Goal: Task Accomplishment & Management: Manage account settings

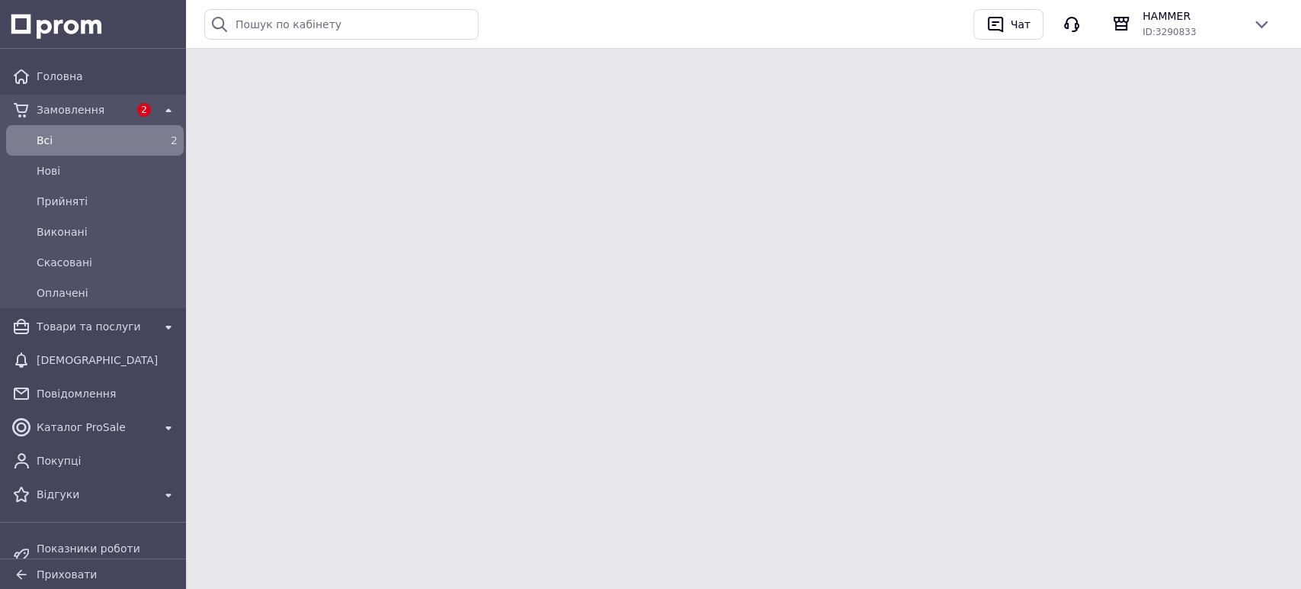
click at [64, 136] on span "Всi" at bounding box center [92, 140] width 111 height 15
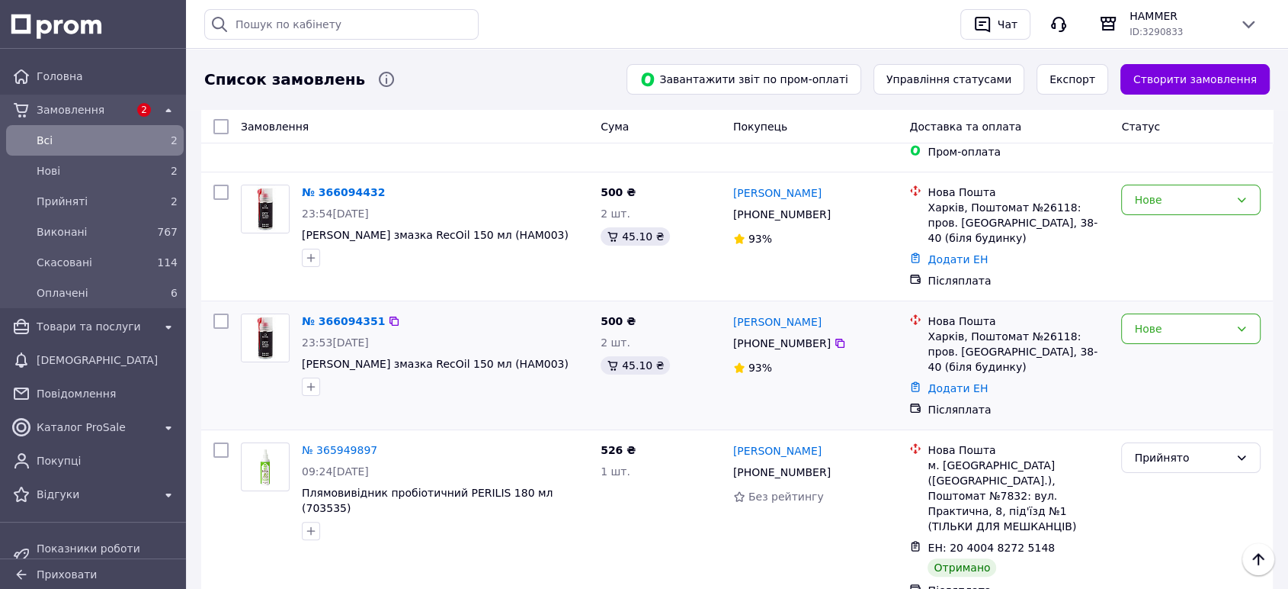
scroll to position [254, 0]
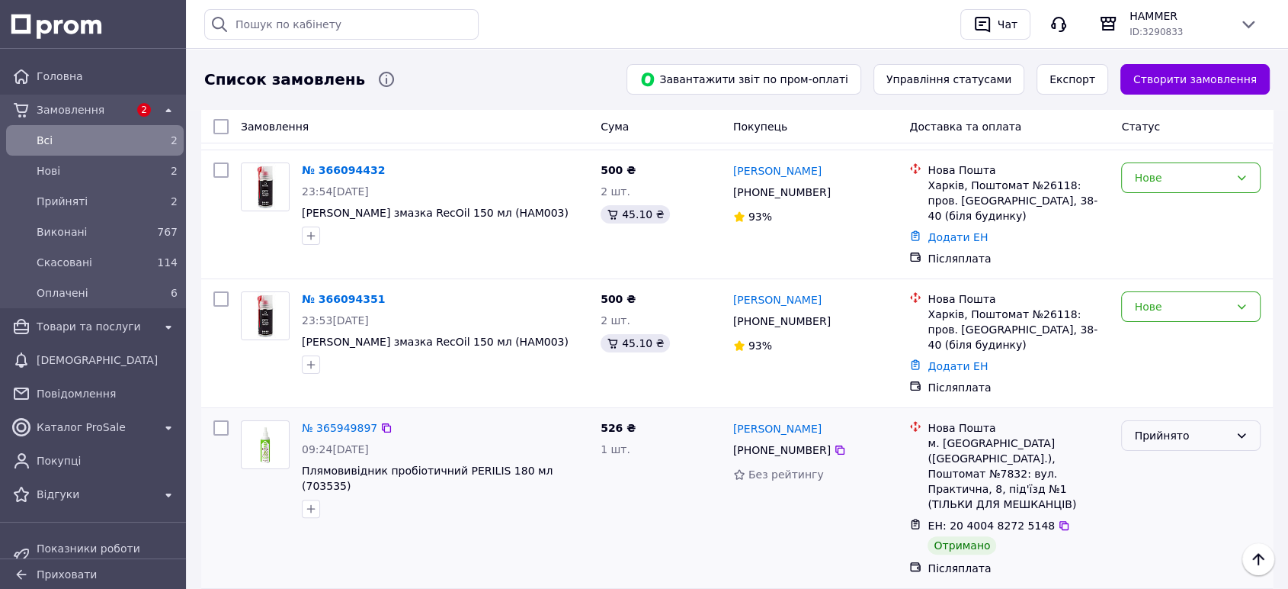
click at [1239, 429] on icon at bounding box center [1242, 435] width 12 height 12
click at [1249, 420] on div "Прийнято" at bounding box center [1191, 435] width 140 height 30
click at [1160, 427] on div "Прийнято" at bounding box center [1181, 435] width 95 height 17
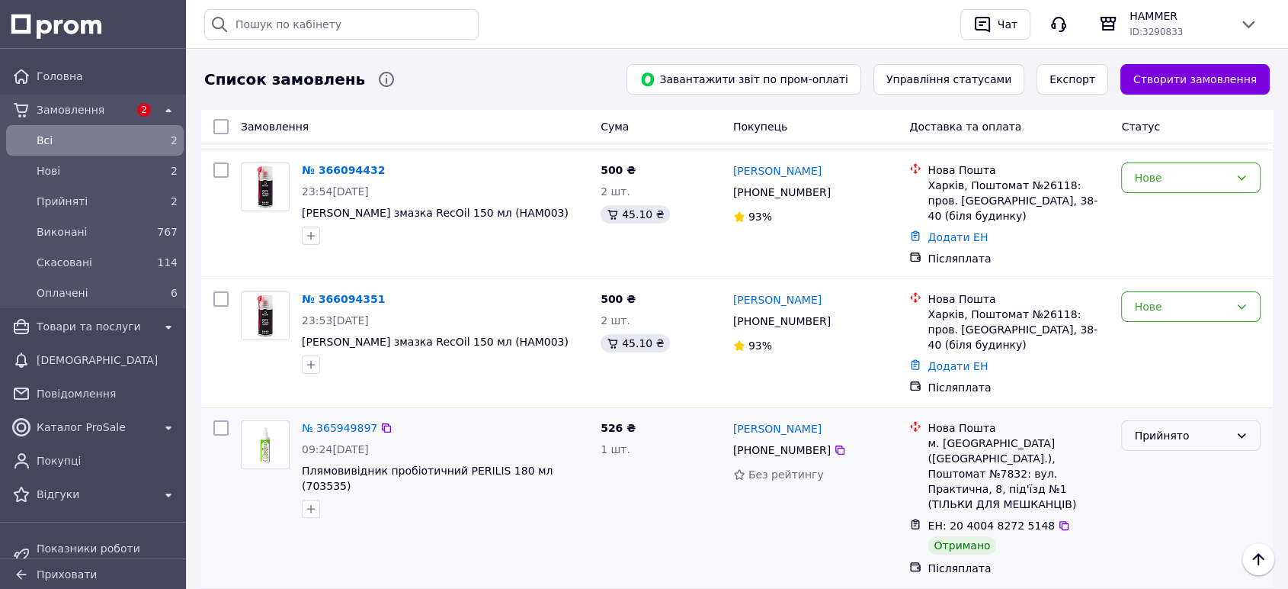
click at [1160, 427] on div "Прийнято" at bounding box center [1181, 435] width 95 height 17
click at [1155, 422] on li "Виконано" at bounding box center [1191, 421] width 138 height 27
click at [1155, 422] on div "Прийнято" at bounding box center [1191, 498] width 152 height 168
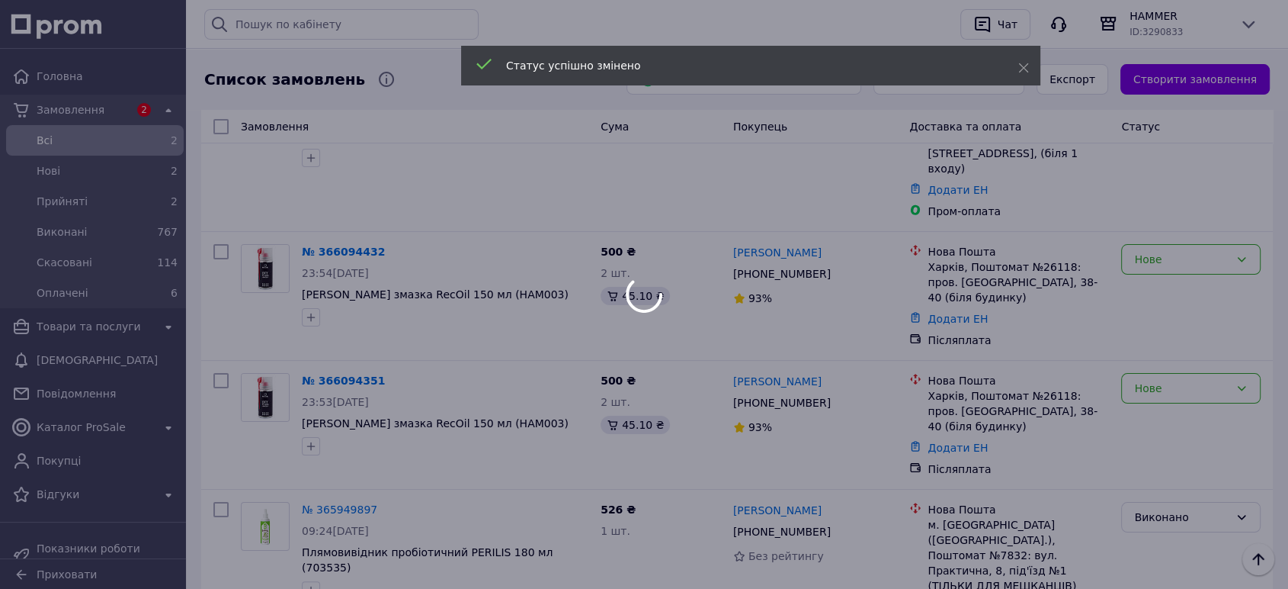
scroll to position [169, 0]
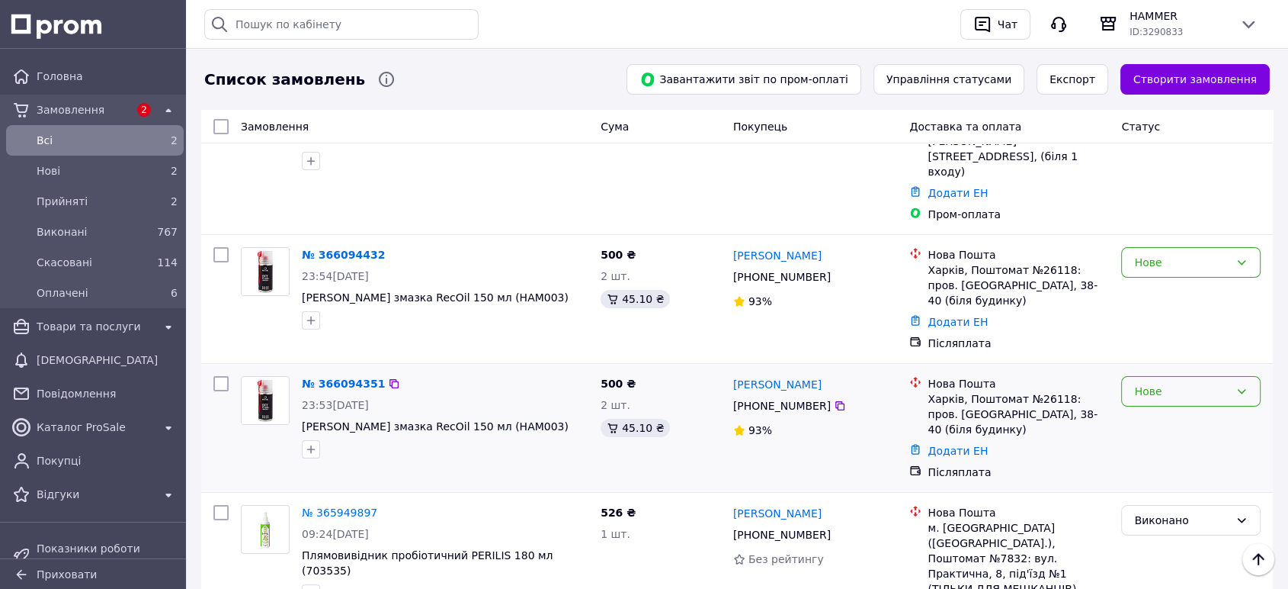
click at [1243, 385] on icon at bounding box center [1242, 391] width 12 height 12
click at [1191, 374] on li "Прийнято" at bounding box center [1191, 377] width 138 height 27
click at [344, 377] on link "№ 366094351" at bounding box center [343, 383] width 83 height 12
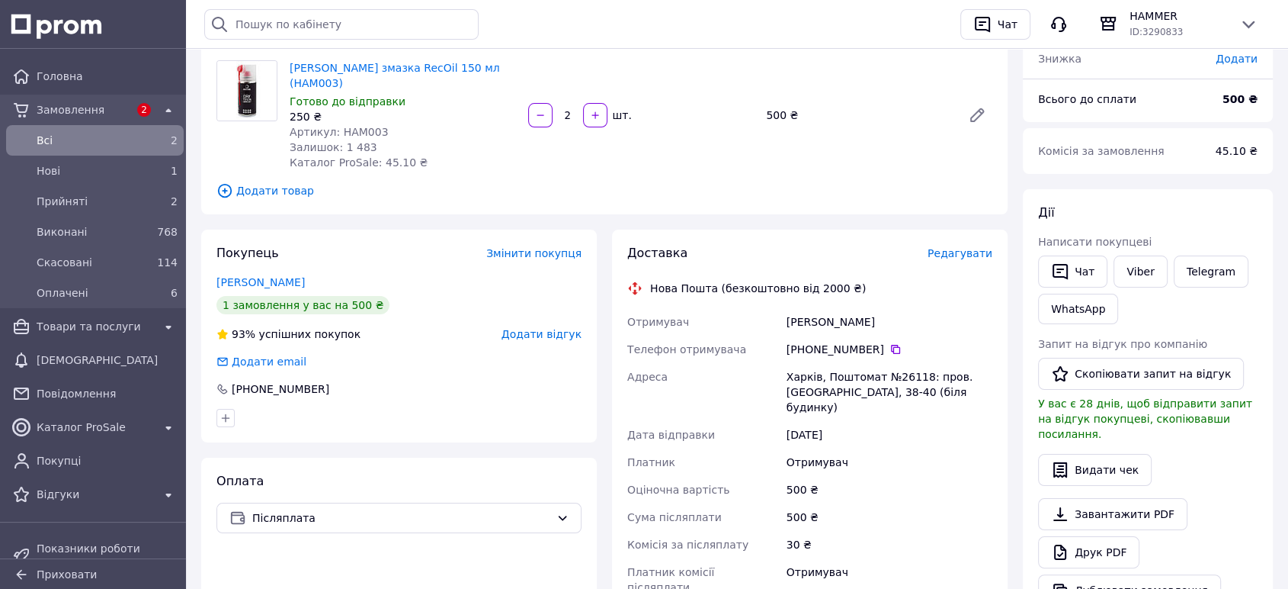
scroll to position [85, 0]
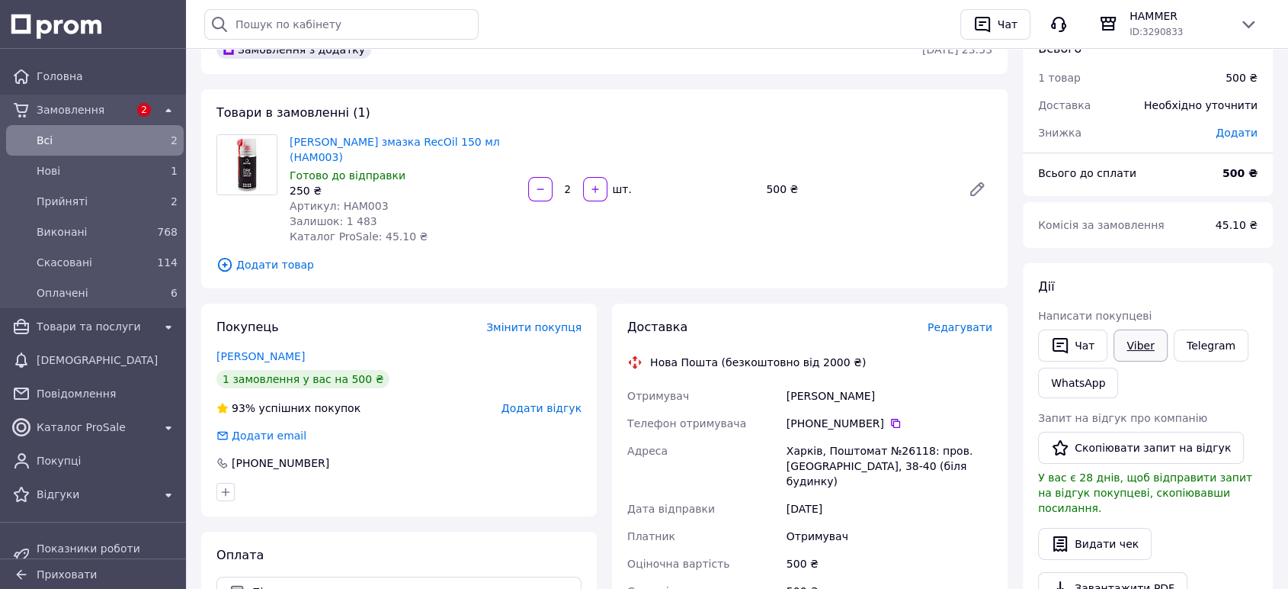
click at [1144, 342] on link "Viber" at bounding box center [1140, 345] width 53 height 32
drag, startPoint x: 787, startPoint y: 395, endPoint x: 892, endPoint y: 395, distance: 105.2
click at [892, 395] on div "[PERSON_NAME]" at bounding box center [890, 395] width 212 height 27
copy div "[PERSON_NAME]"
drag, startPoint x: 817, startPoint y: 449, endPoint x: 925, endPoint y: 444, distance: 108.3
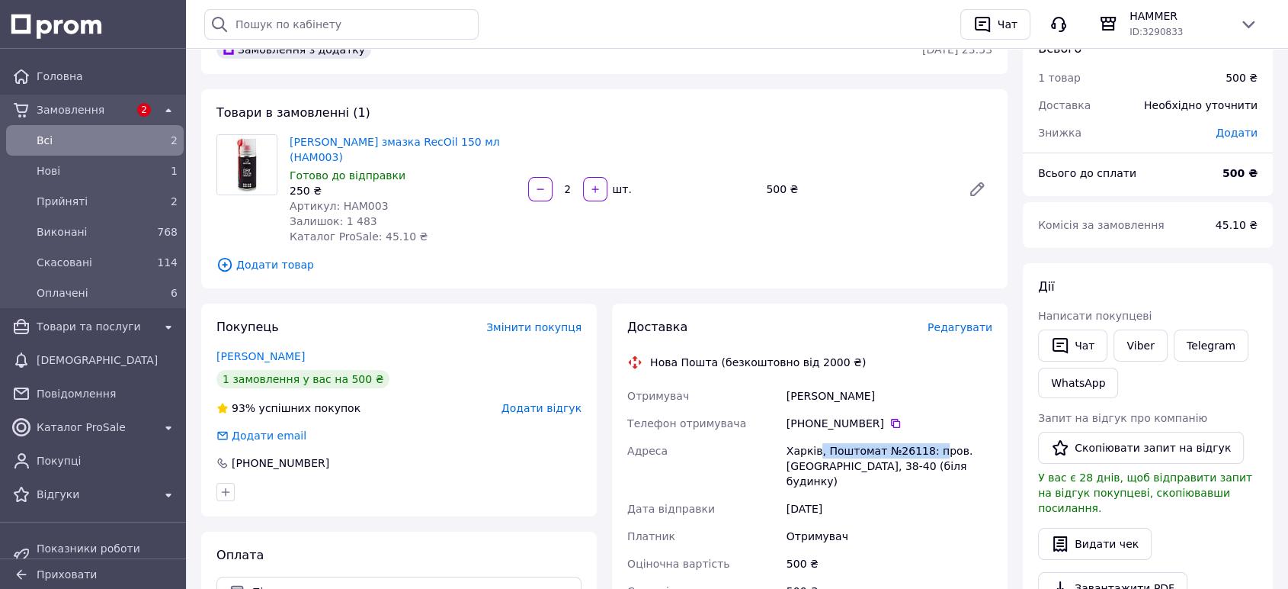
click at [925, 444] on div "Харків, Поштомат №26118: пров. [GEOGRAPHIC_DATA], 38-40 (біля будинку)" at bounding box center [890, 466] width 212 height 58
copy div ", Поштомат №26118: п"
drag, startPoint x: 797, startPoint y: 429, endPoint x: 873, endPoint y: 429, distance: 76.2
click at [873, 429] on div "[PHONE_NUMBER]" at bounding box center [890, 422] width 206 height 15
copy div "80 63 621 54 71"
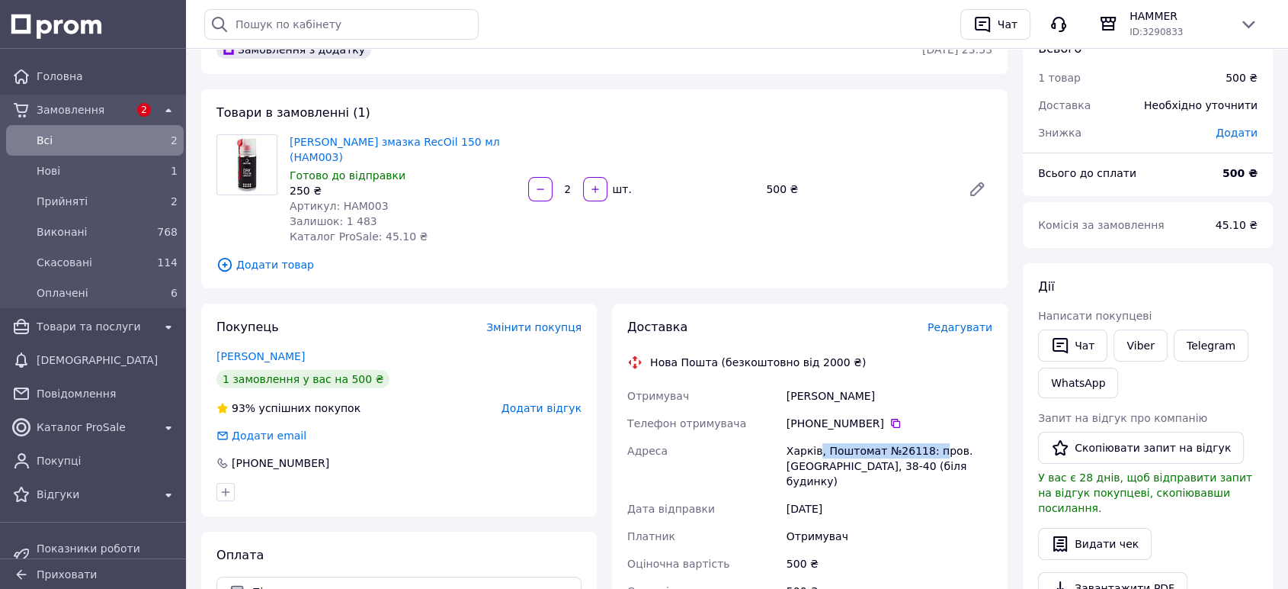
scroll to position [0, 0]
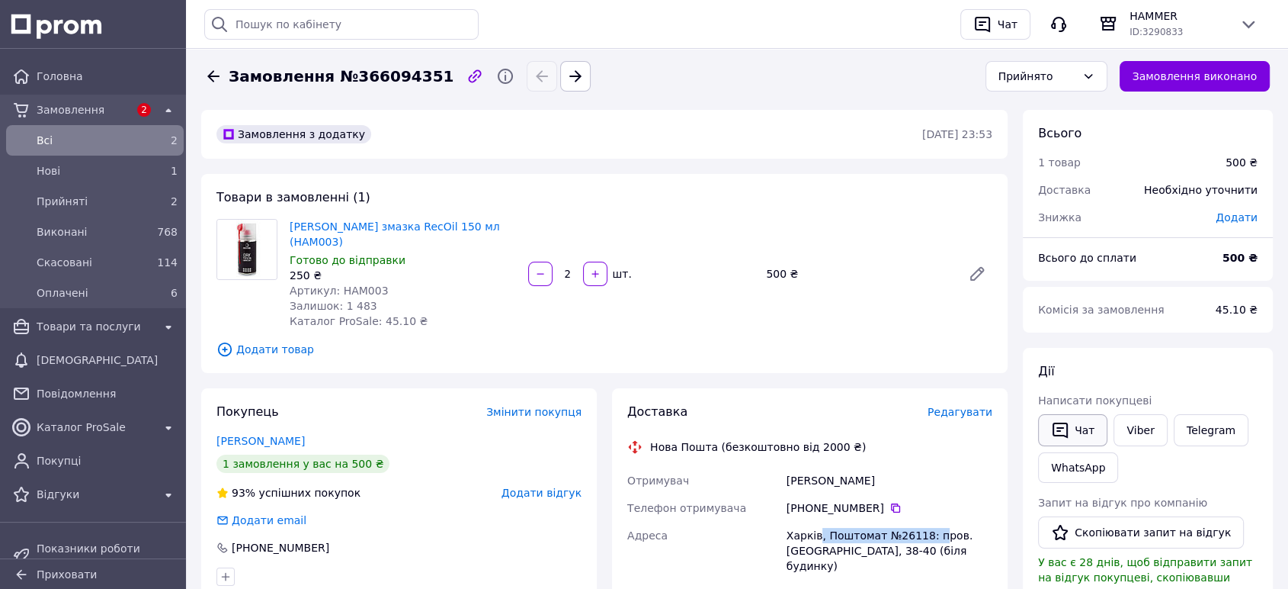
click at [1081, 422] on button "Чат" at bounding box center [1072, 430] width 69 height 32
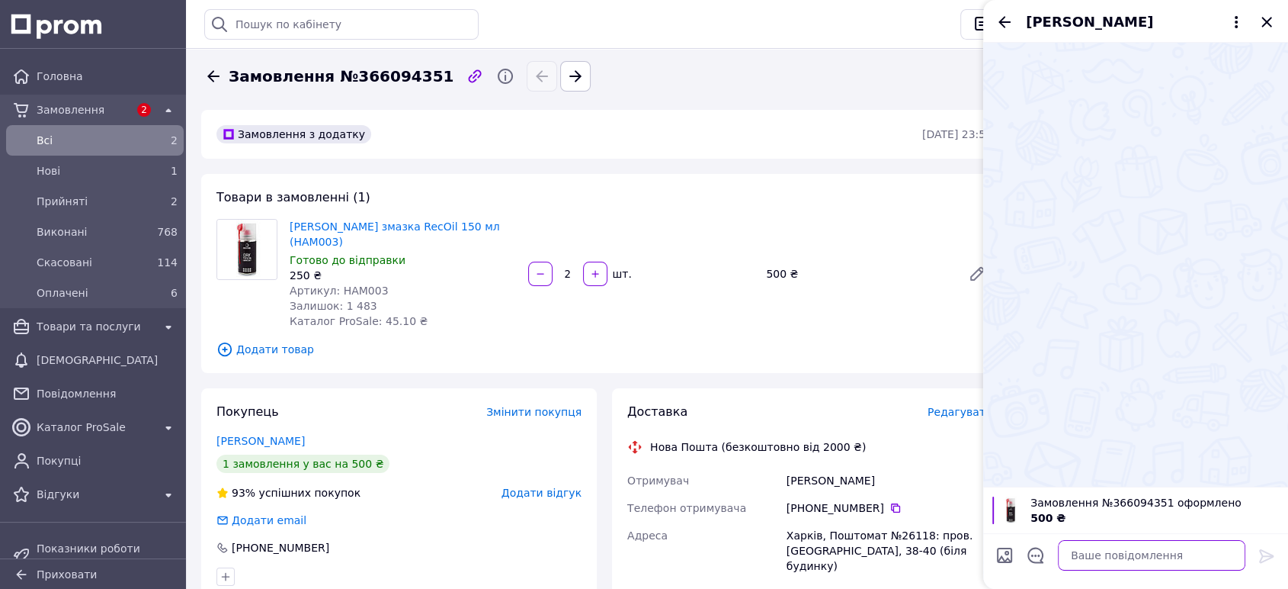
click at [1098, 551] on textarea at bounding box center [1152, 555] width 188 height 30
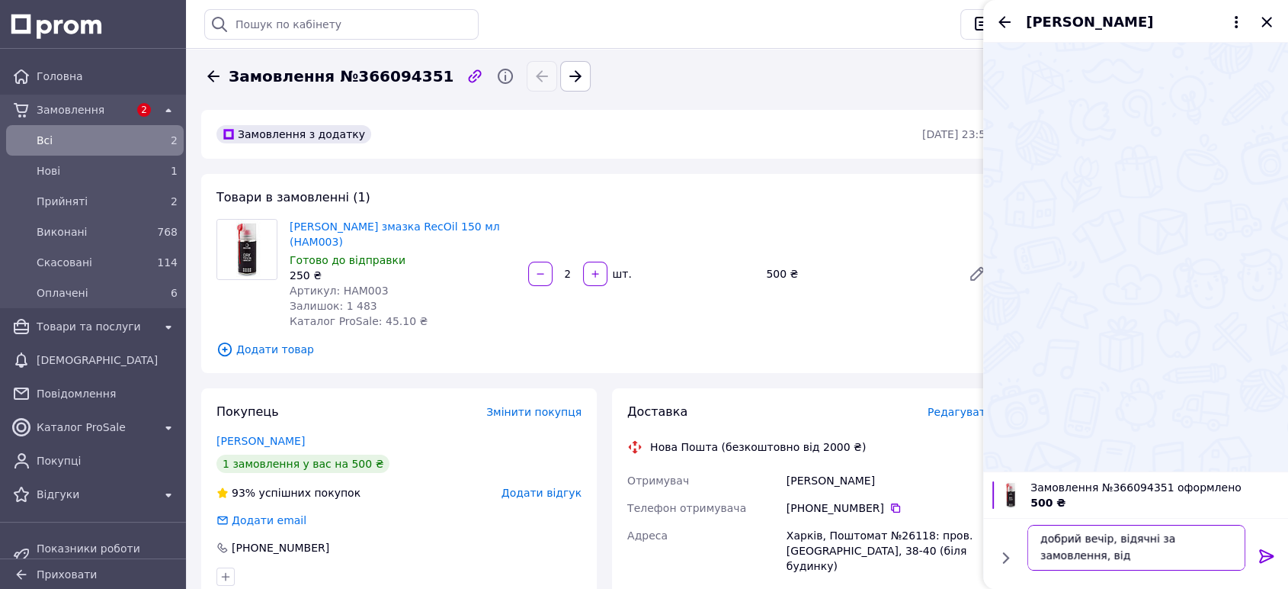
scroll to position [1, 0]
type textarea "добрий вечір, відячні за замовлення, відправка у понеділок"
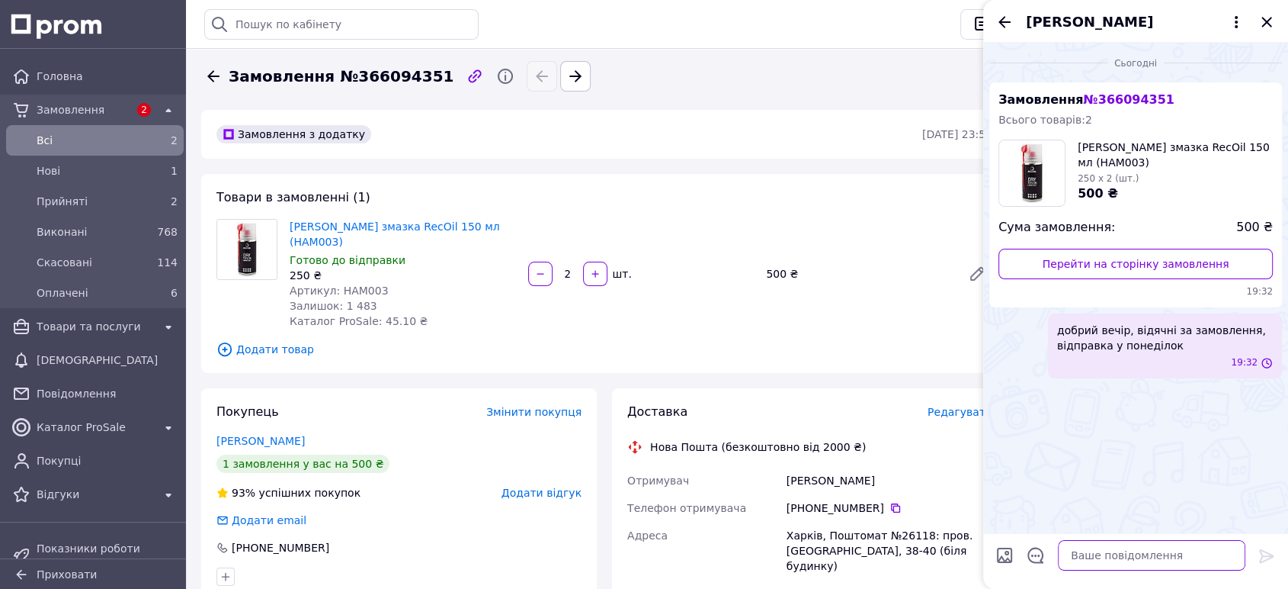
scroll to position [0, 0]
click at [209, 81] on icon at bounding box center [213, 76] width 18 height 18
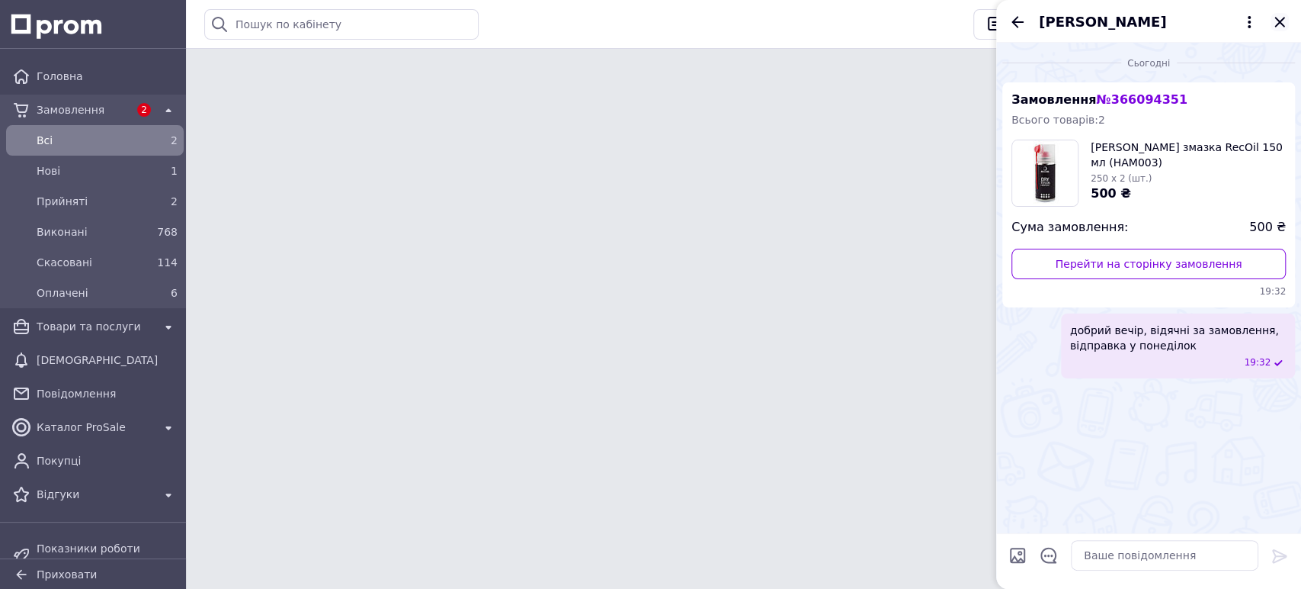
click at [1278, 17] on icon "Закрити" at bounding box center [1280, 22] width 18 height 18
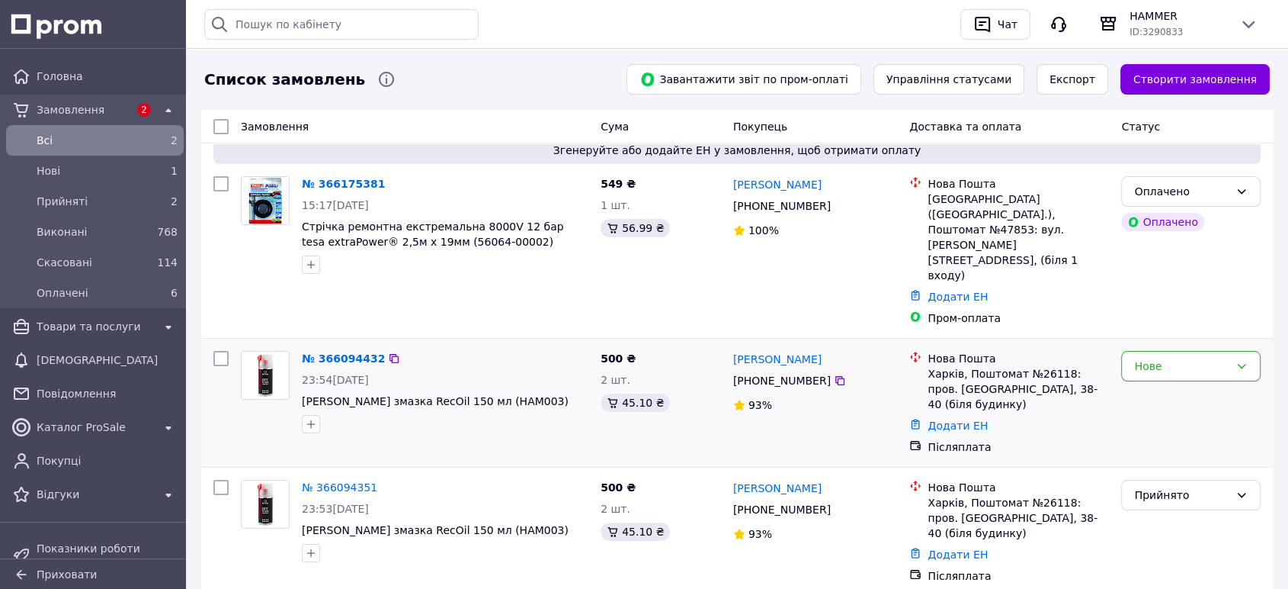
scroll to position [85, 0]
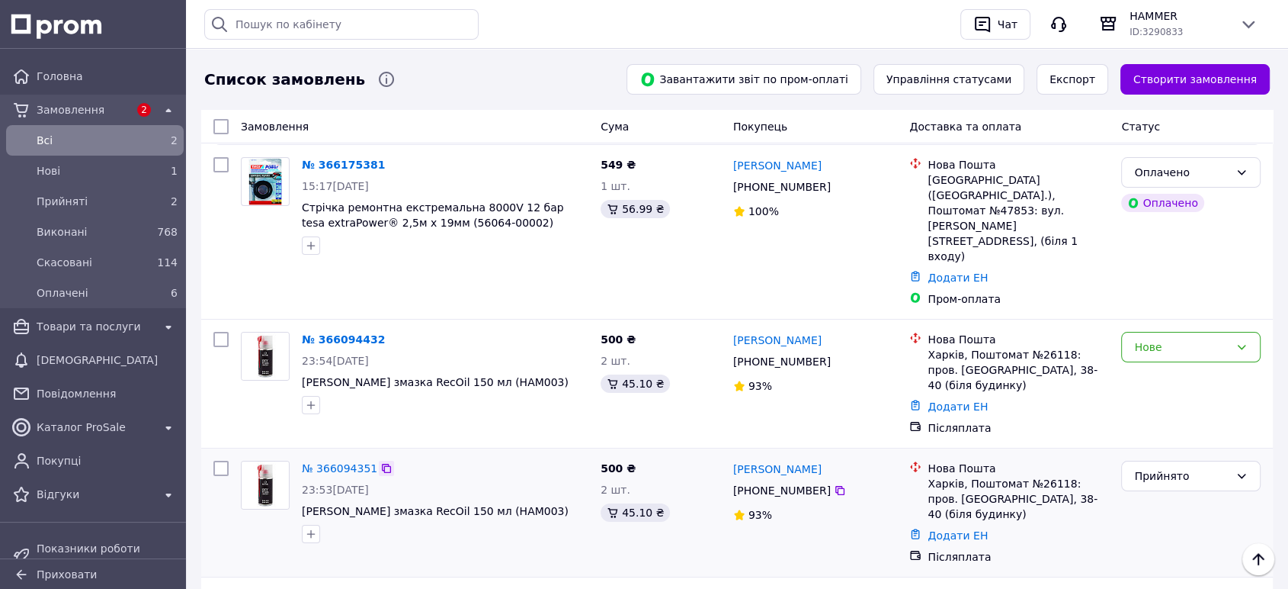
click at [382, 464] on icon at bounding box center [386, 468] width 9 height 9
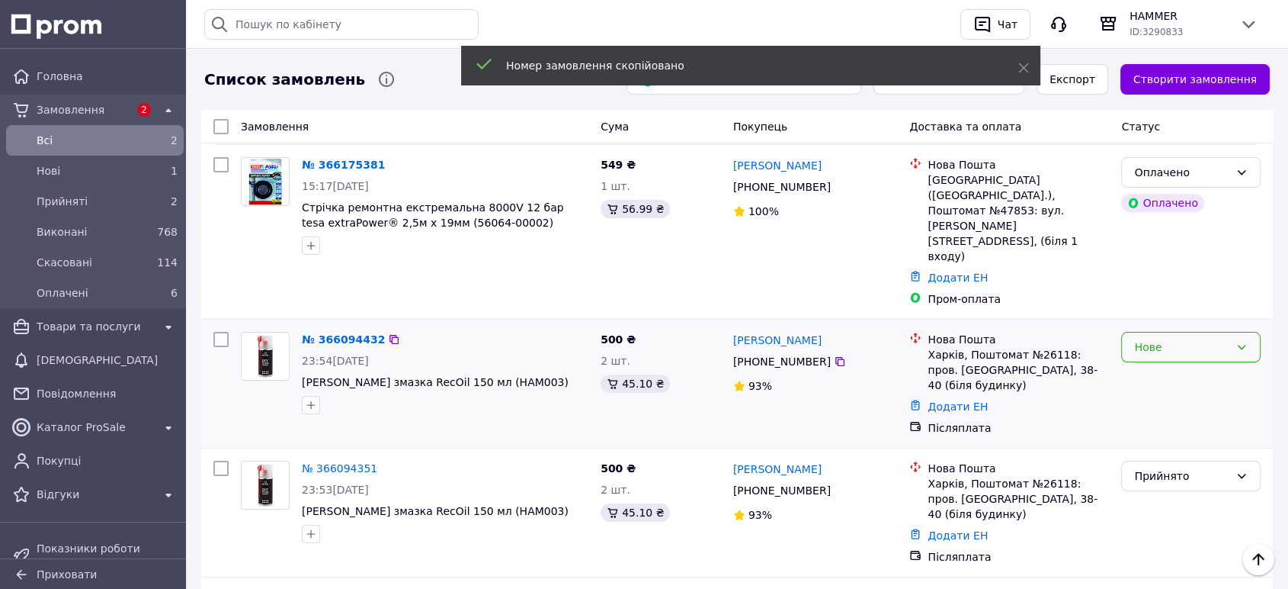
click at [1250, 332] on div "Нове" at bounding box center [1191, 347] width 140 height 30
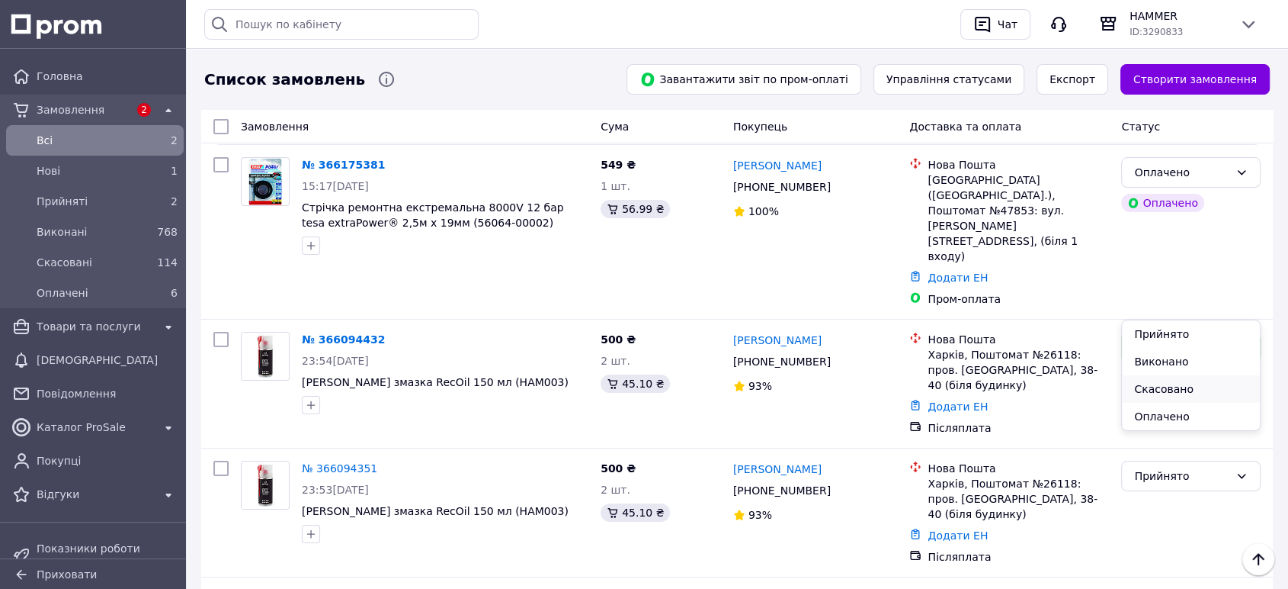
click at [1164, 384] on li "Скасовано" at bounding box center [1191, 388] width 138 height 27
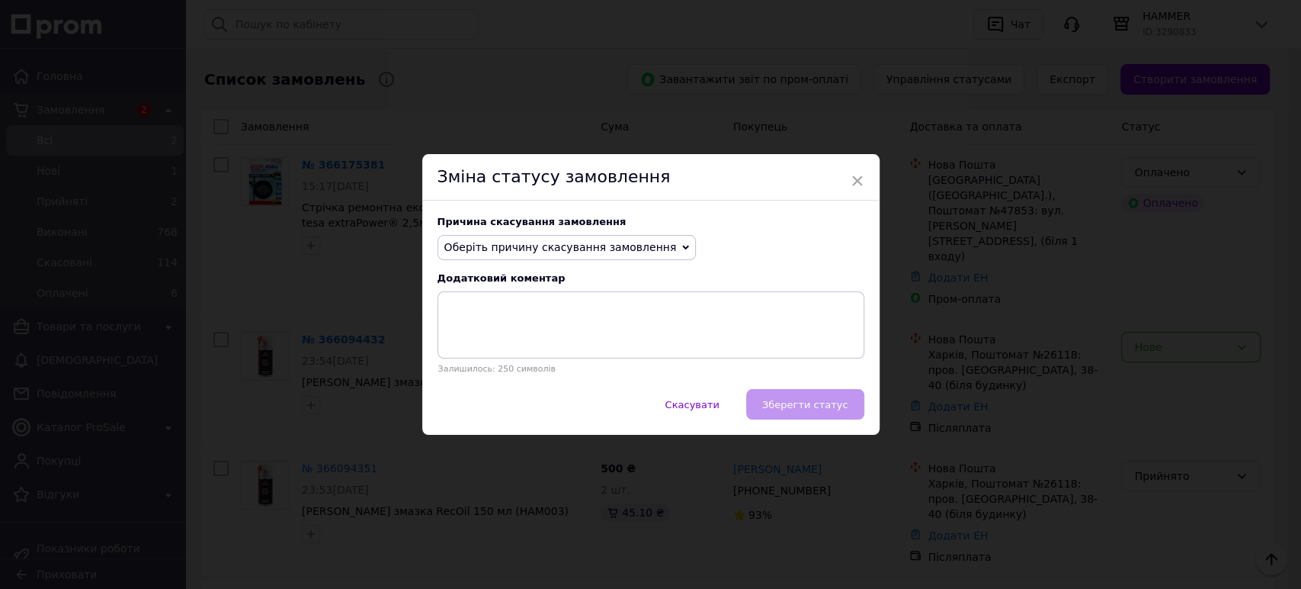
click at [646, 244] on span "Оберіть причину скасування замовлення" at bounding box center [567, 248] width 259 height 26
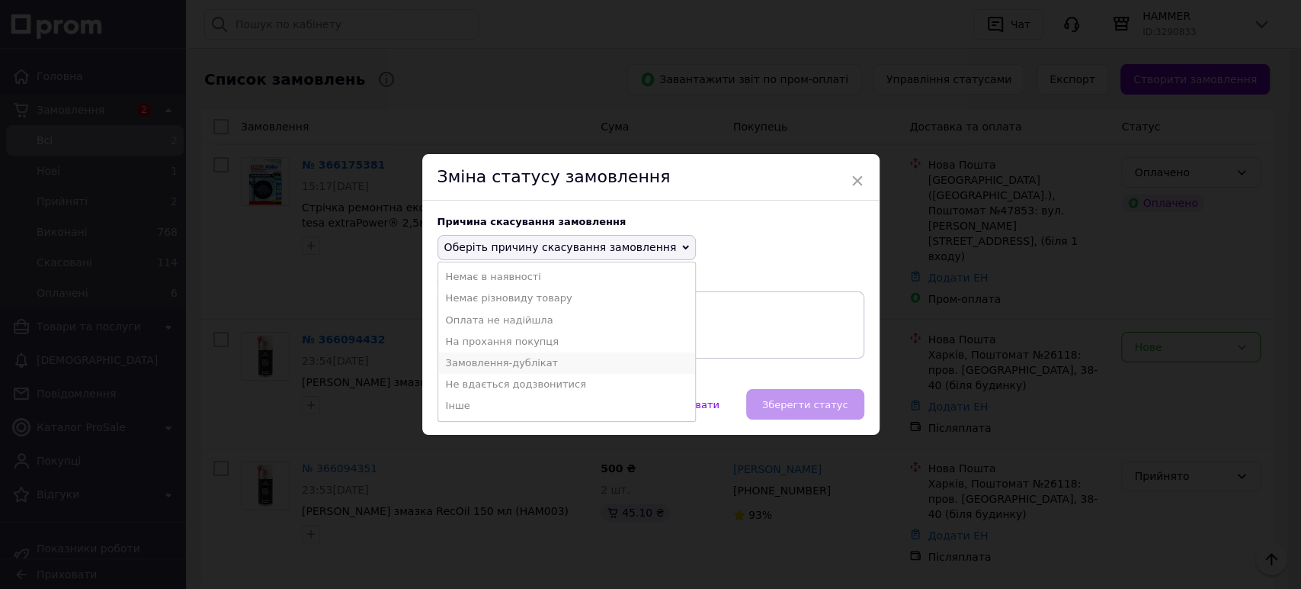
click at [550, 358] on li "Замовлення-дублікат" at bounding box center [567, 362] width 258 height 21
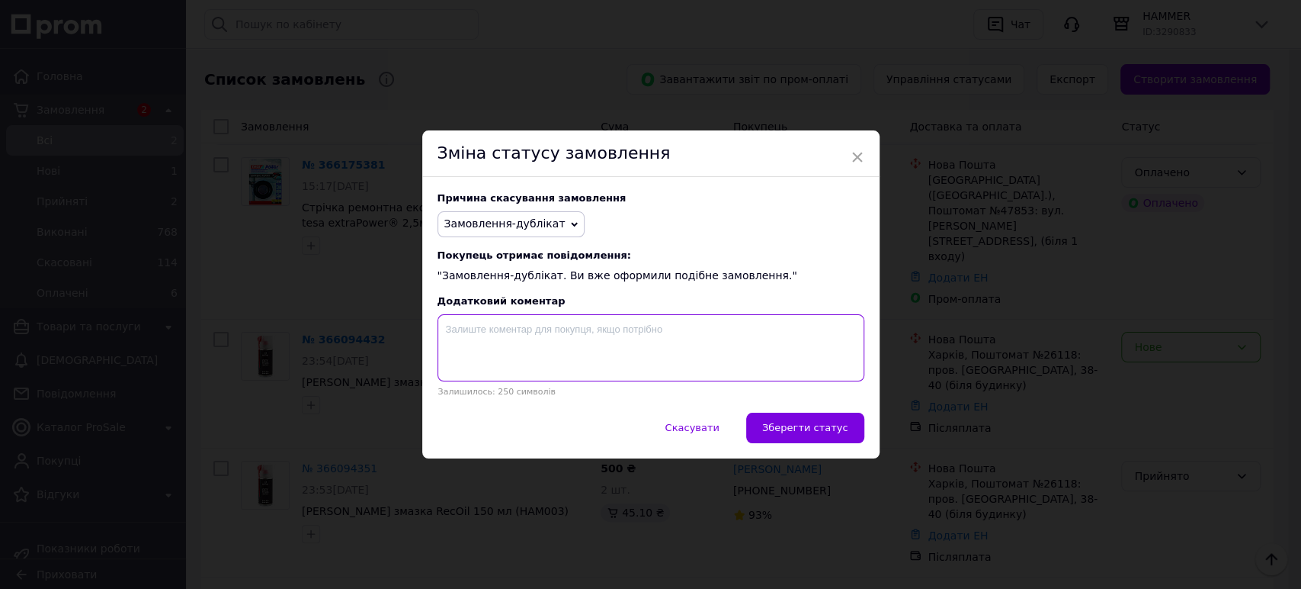
click at [555, 338] on textarea at bounding box center [651, 347] width 427 height 67
paste textarea "366094351"
type textarea "366094351 - дублікат"
click at [829, 433] on span "Зберегти статус" at bounding box center [805, 427] width 86 height 11
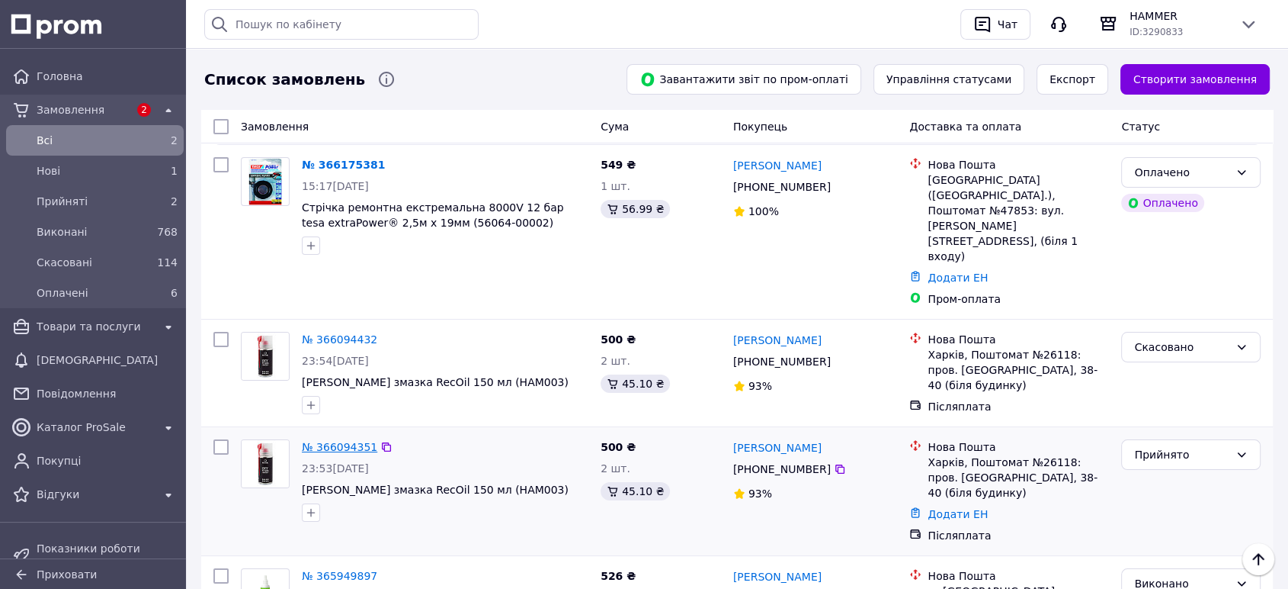
click at [351, 441] on link "№ 366094351" at bounding box center [339, 447] width 75 height 12
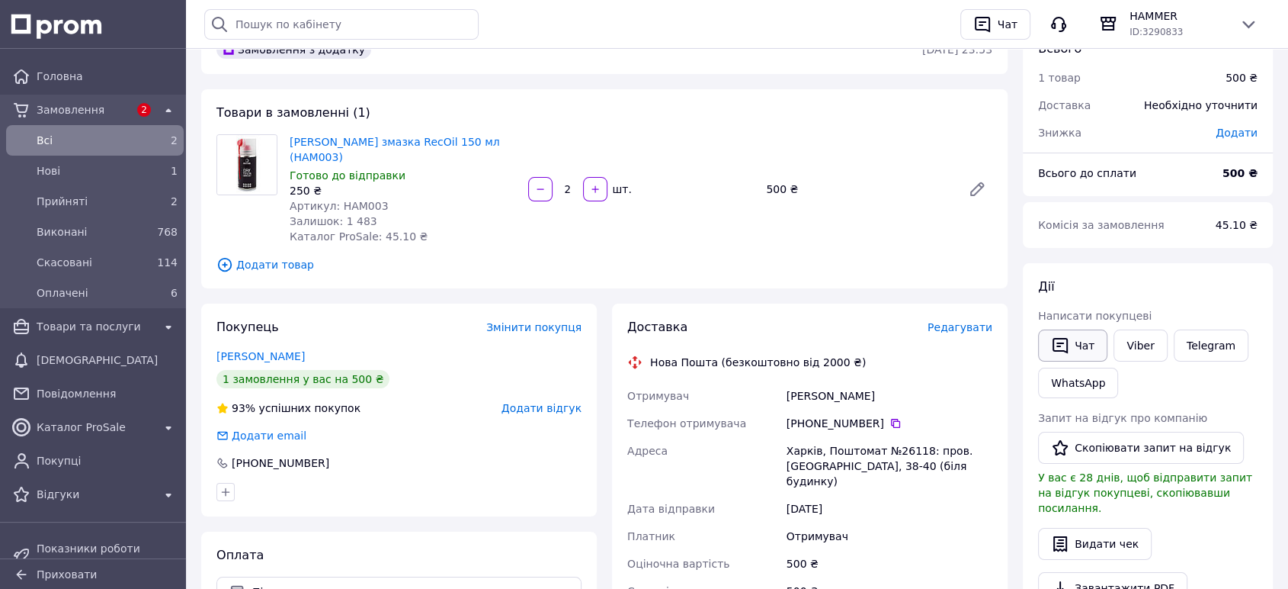
click at [1079, 346] on button "Чат" at bounding box center [1072, 345] width 69 height 32
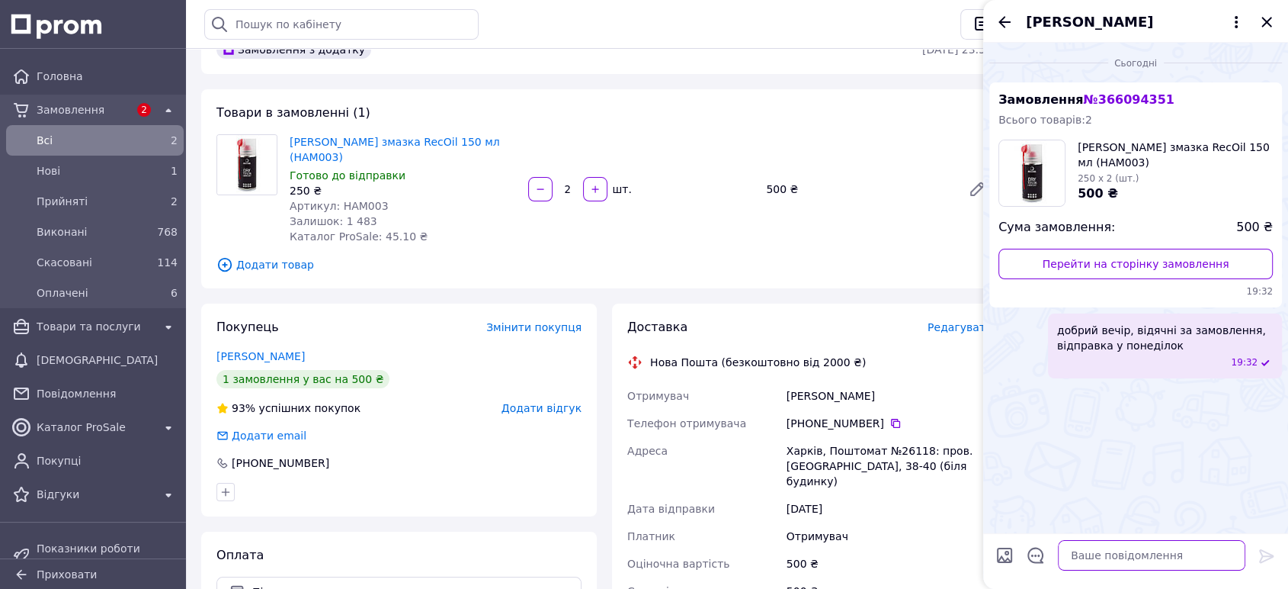
click at [1081, 547] on textarea at bounding box center [1152, 555] width 188 height 30
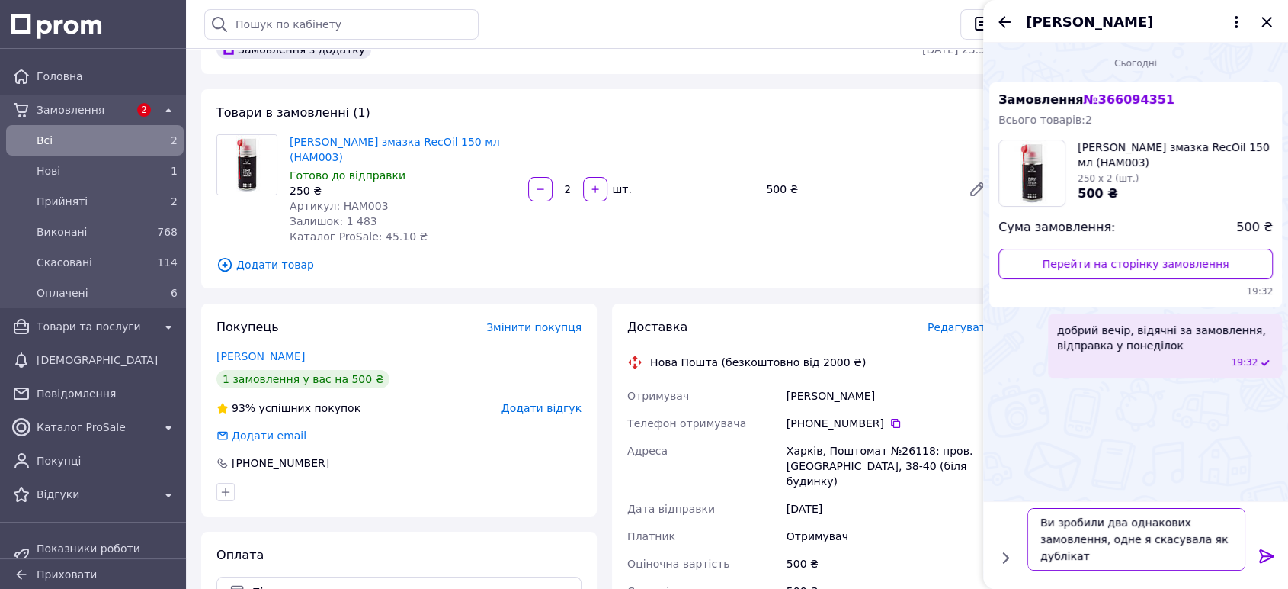
type textarea "Ви зробили два однакових замовлення, одне я скасувала як дублікат"
click at [1269, 549] on icon at bounding box center [1267, 556] width 18 height 18
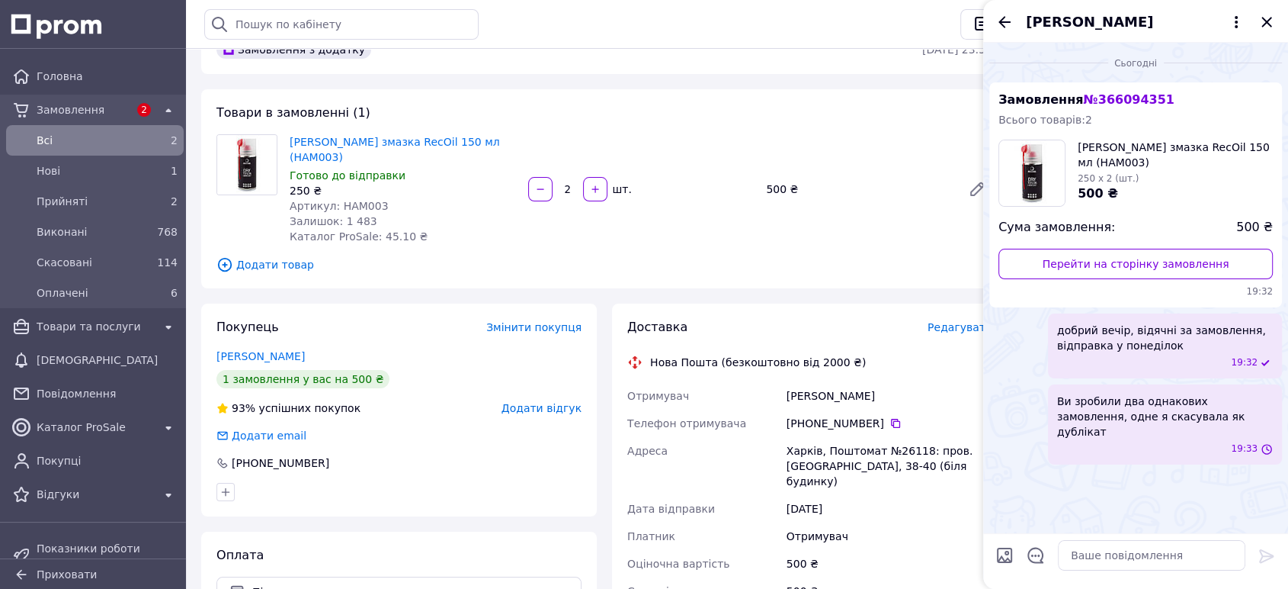
scroll to position [0, 0]
click at [1005, 20] on icon "Назад" at bounding box center [1005, 22] width 18 height 18
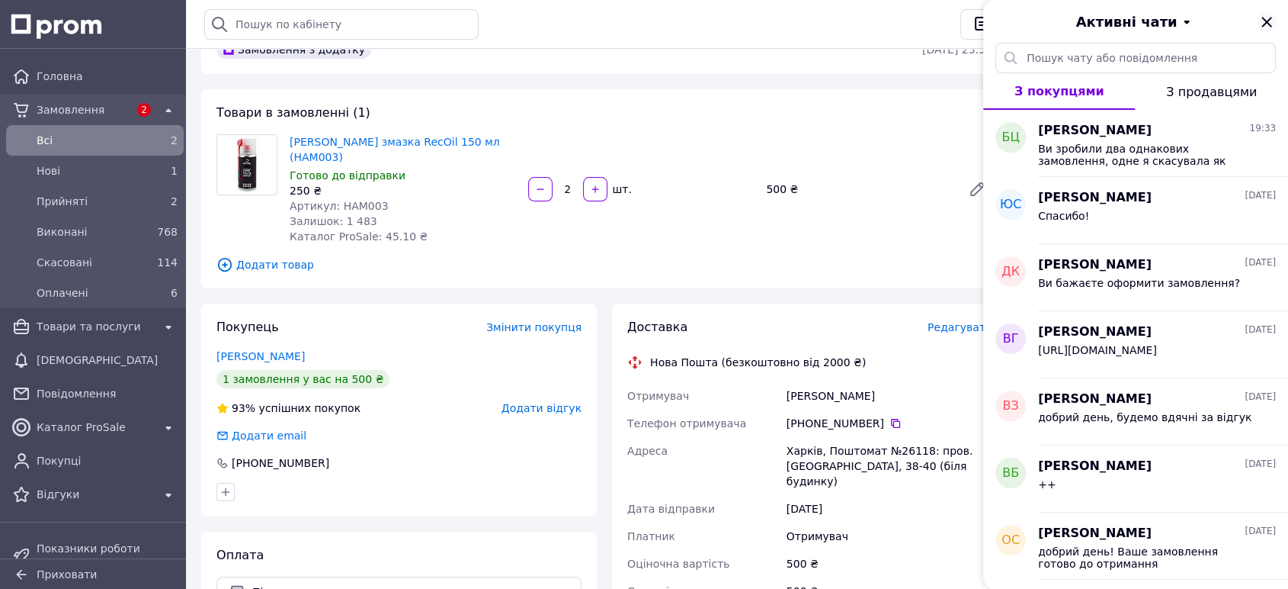
click at [1263, 24] on icon "Закрити" at bounding box center [1267, 22] width 10 height 10
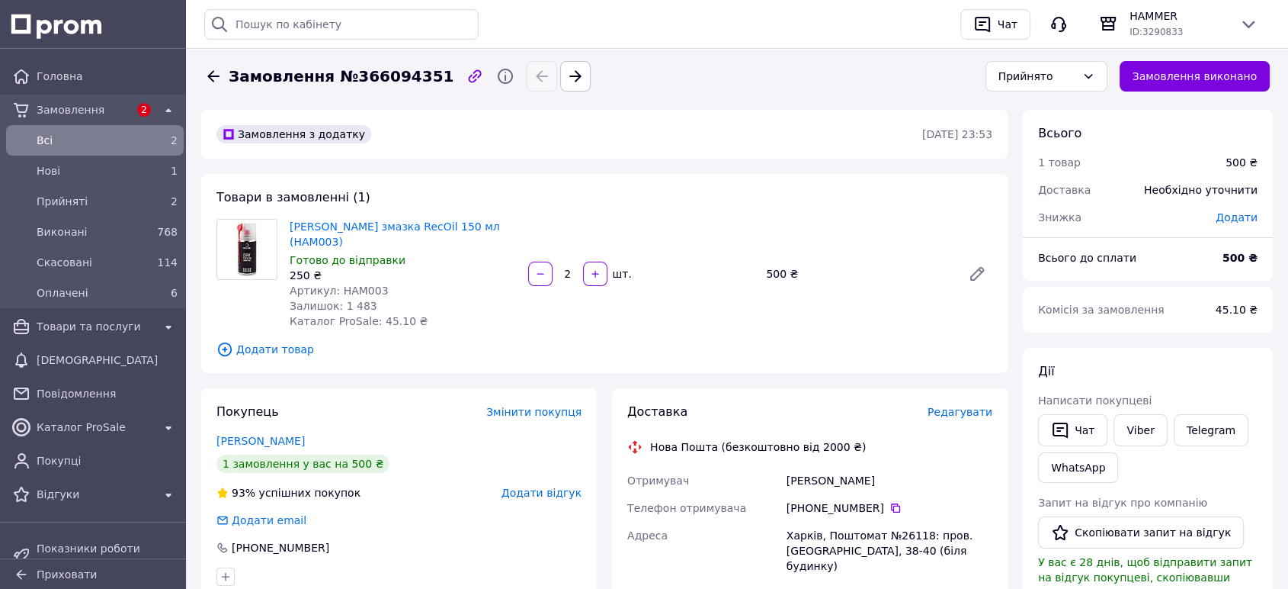
click at [216, 67] on icon at bounding box center [213, 76] width 18 height 18
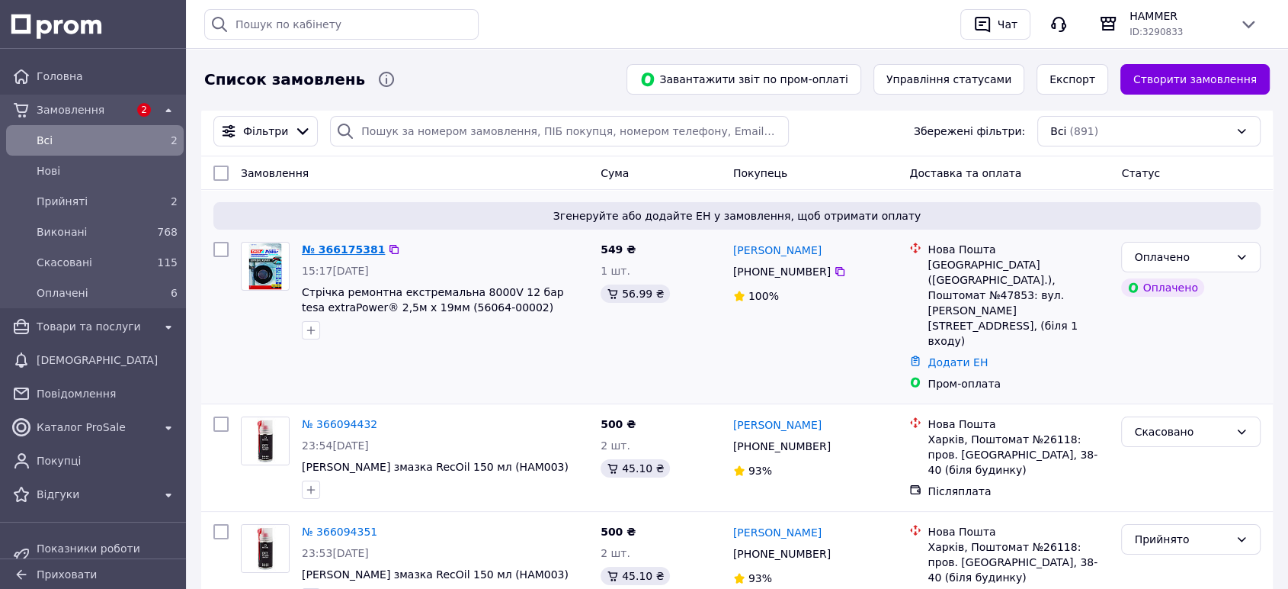
click at [325, 245] on link "№ 366175381" at bounding box center [343, 249] width 83 height 12
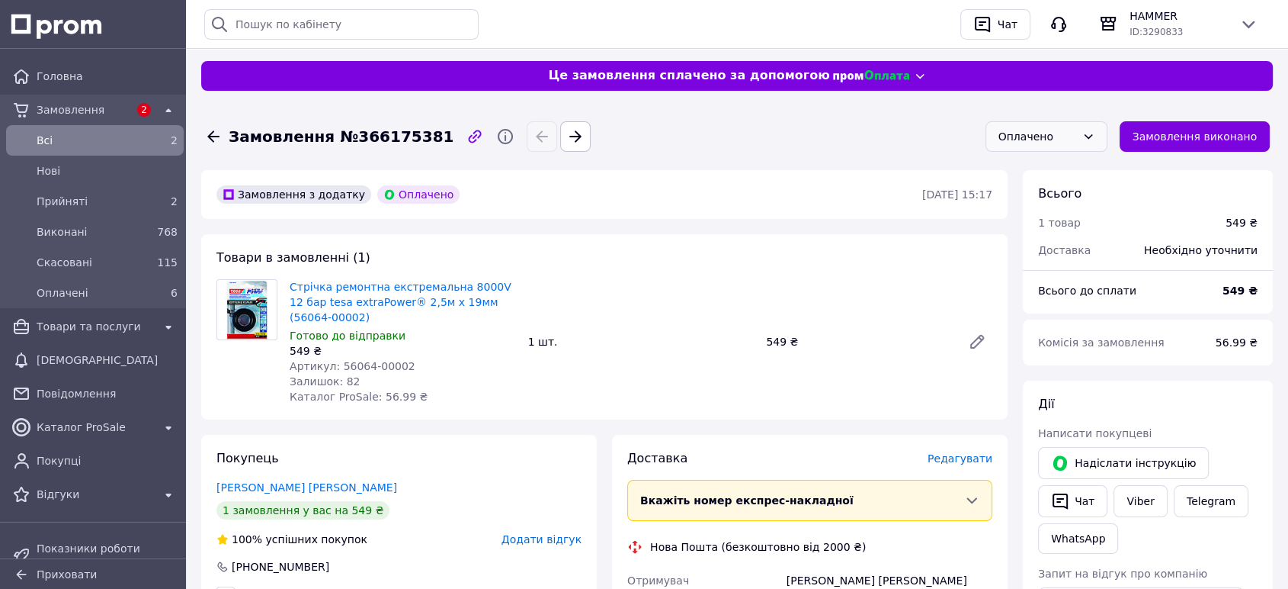
click at [1108, 135] on div "Оплачено" at bounding box center [1047, 136] width 122 height 30
click at [1041, 168] on li "Прийнято" at bounding box center [1058, 169] width 120 height 27
click at [1147, 502] on link "Viber" at bounding box center [1140, 501] width 53 height 32
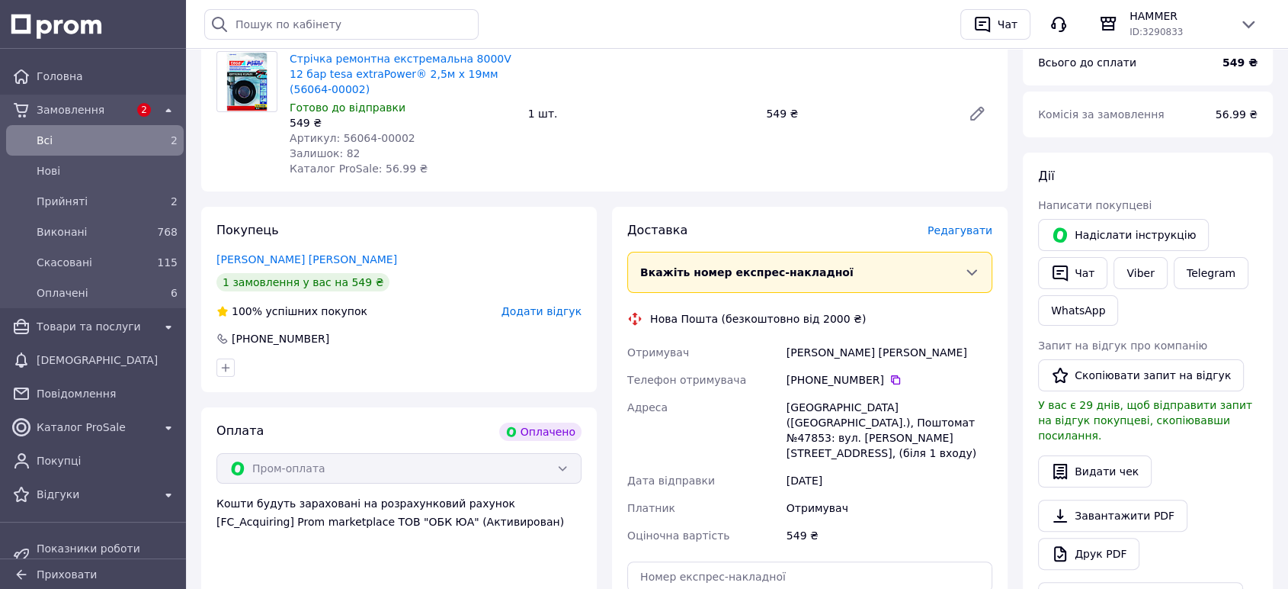
scroll to position [254, 0]
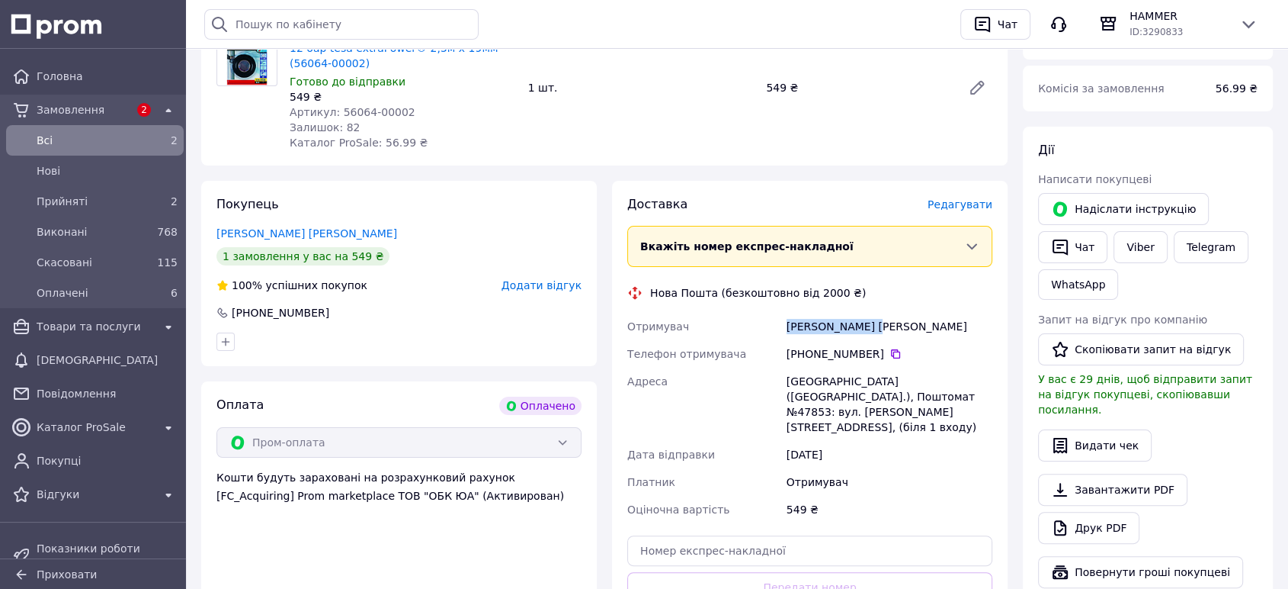
drag, startPoint x: 787, startPoint y: 310, endPoint x: 895, endPoint y: 310, distance: 107.5
click at [895, 313] on div "[PERSON_NAME] [PERSON_NAME]" at bounding box center [890, 326] width 212 height 27
copy div "[PERSON_NAME] [PERSON_NAME]"
drag, startPoint x: 919, startPoint y: 361, endPoint x: 981, endPoint y: 358, distance: 61.8
click at [981, 367] on div "[GEOGRAPHIC_DATA] ([GEOGRAPHIC_DATA].), Поштомат №47853: вул. [PERSON_NAME][STR…" at bounding box center [890, 403] width 212 height 73
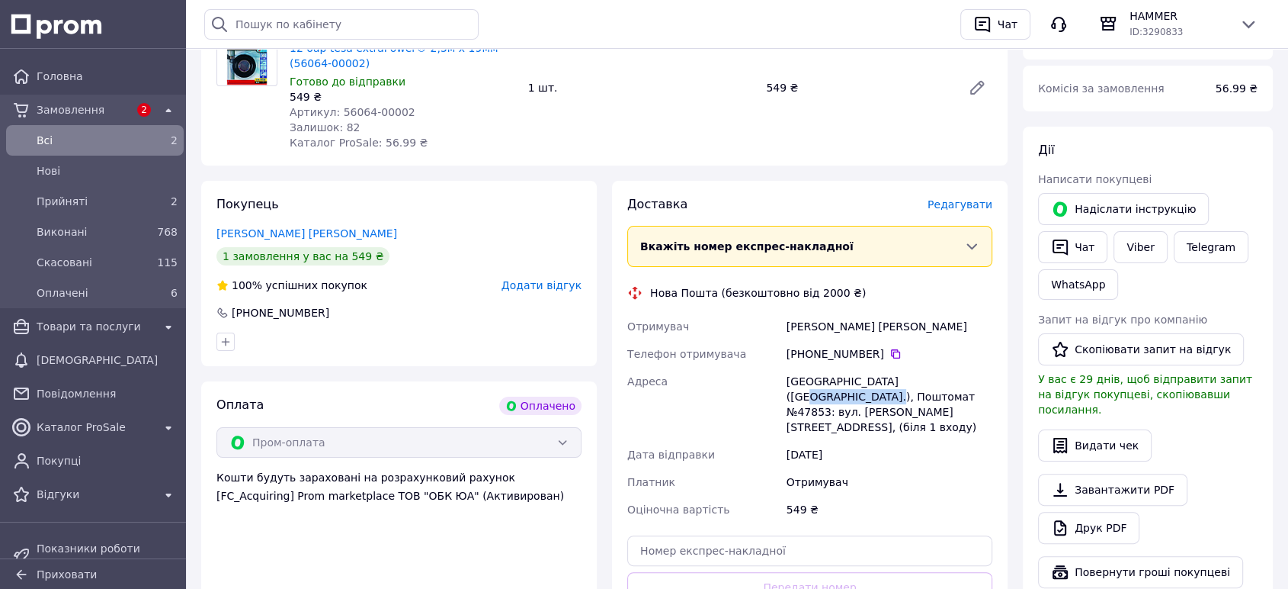
drag, startPoint x: 888, startPoint y: 364, endPoint x: 980, endPoint y: 363, distance: 92.3
click at [980, 367] on div "[GEOGRAPHIC_DATA] ([GEOGRAPHIC_DATA].), Поштомат №47853: вул. [PERSON_NAME][STR…" at bounding box center [890, 403] width 212 height 73
copy div "Поштомат №47853"
click at [890, 348] on icon at bounding box center [896, 354] width 12 height 12
click at [1085, 242] on button "Чат" at bounding box center [1072, 247] width 69 height 32
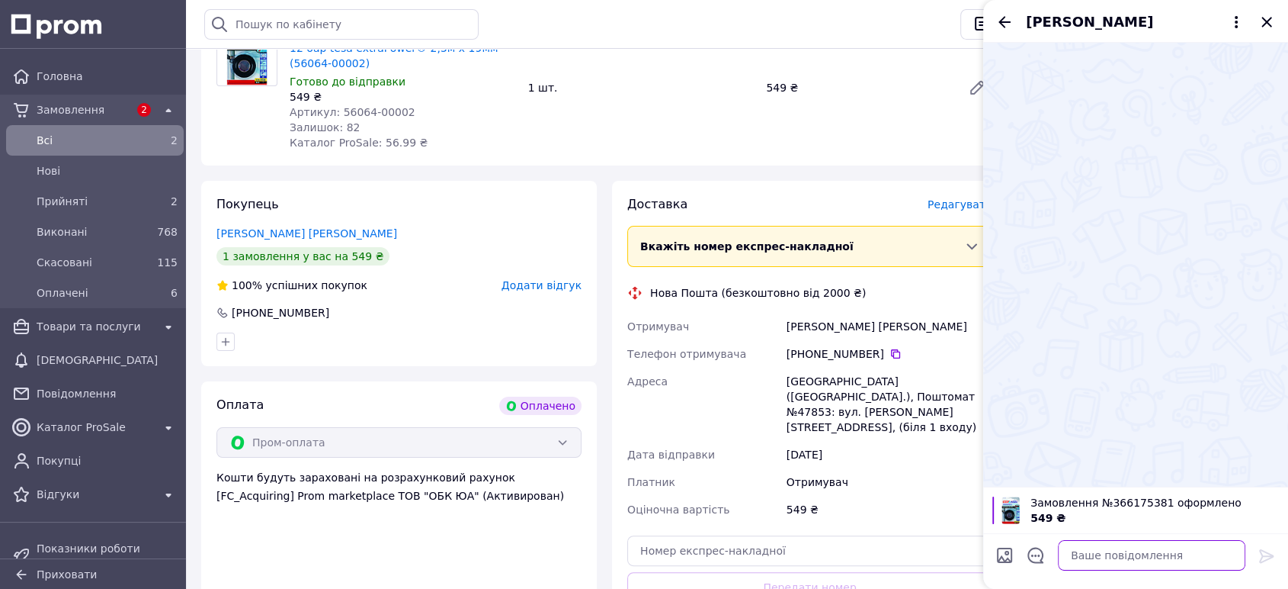
click at [1076, 550] on textarea at bounding box center [1152, 555] width 188 height 30
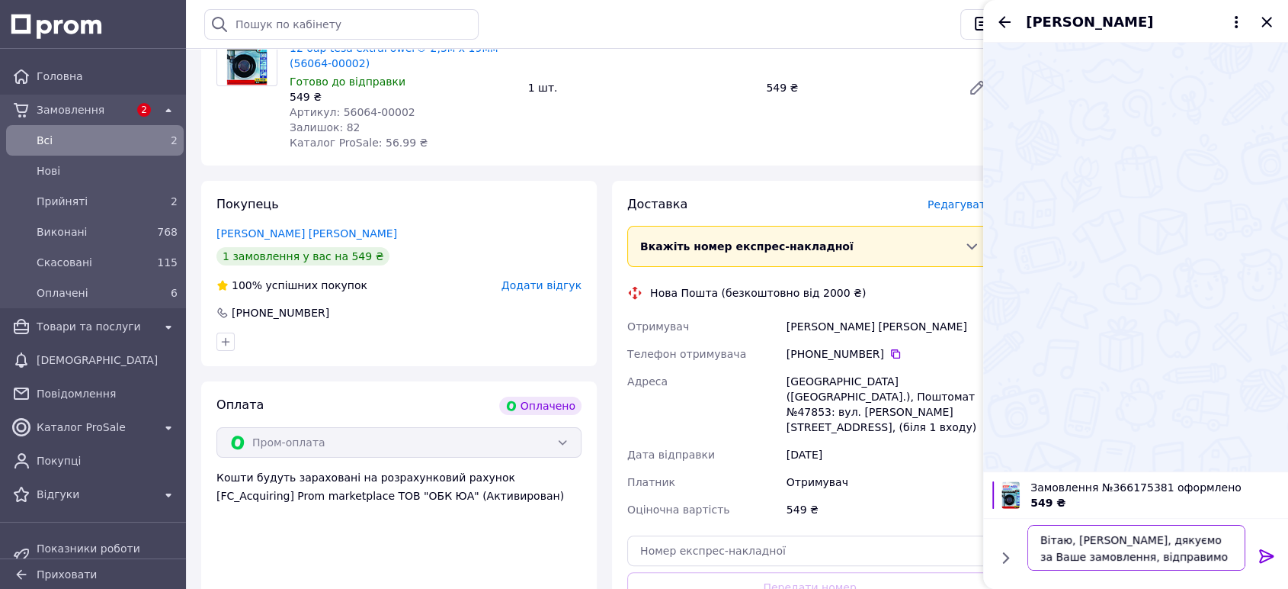
type textarea "Вітаю, [PERSON_NAME], дякуємо за Ваше замовлення, відправимо завтра"
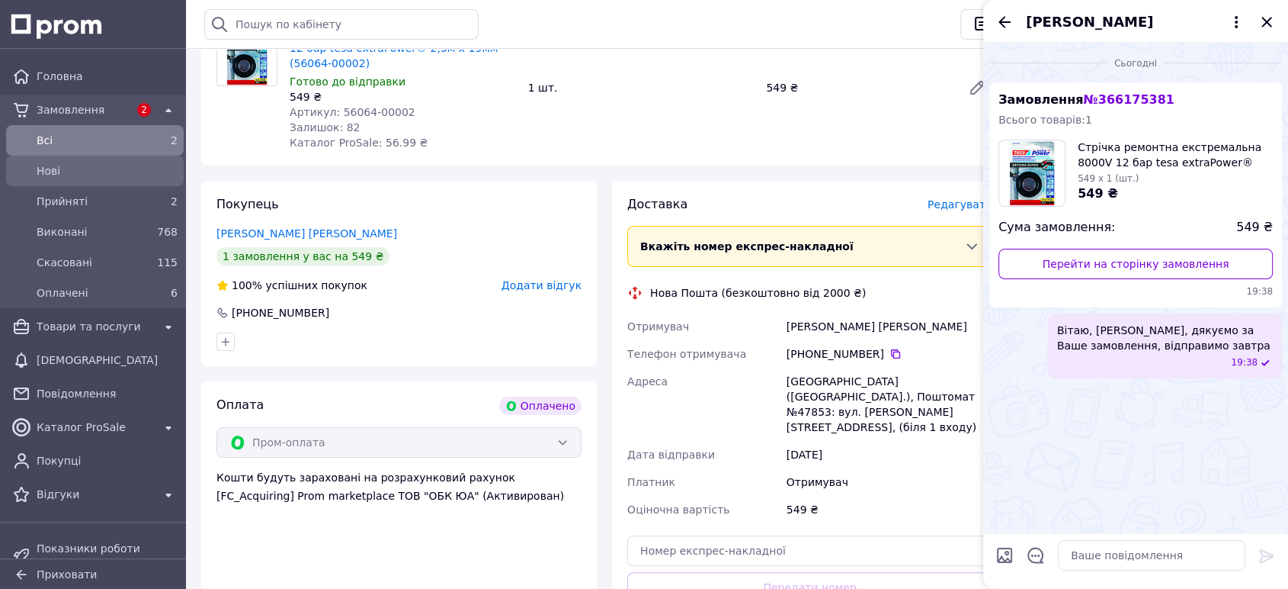
click at [63, 170] on span "Нові" at bounding box center [107, 170] width 141 height 15
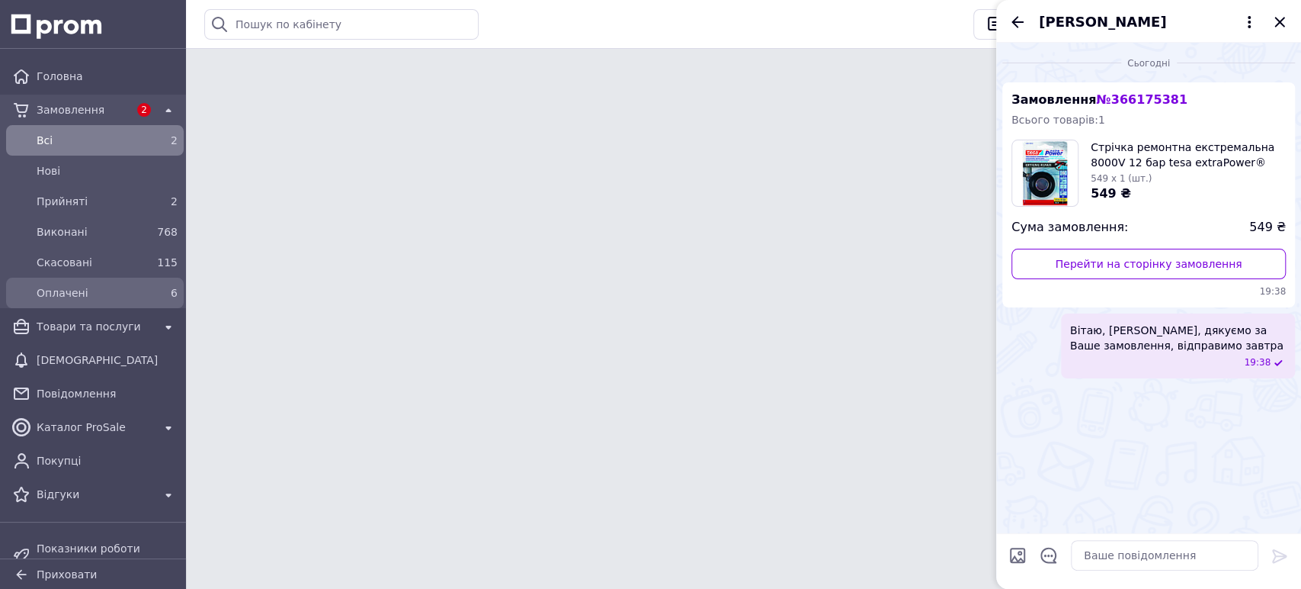
click at [50, 288] on span "Оплачені" at bounding box center [92, 292] width 111 height 15
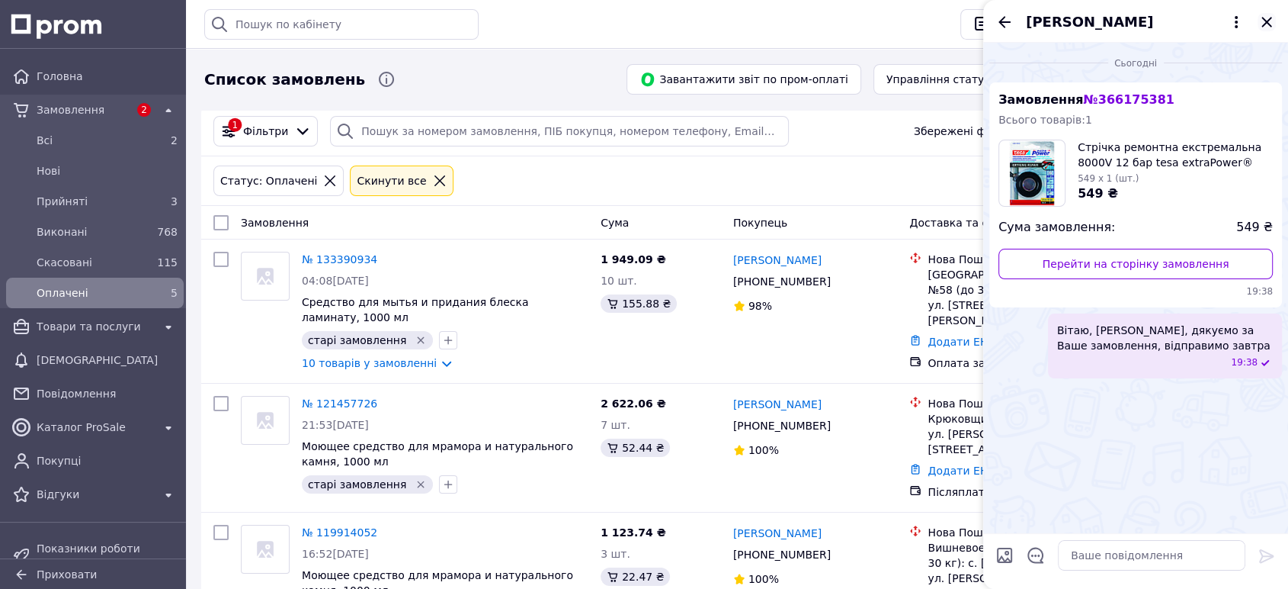
click at [1265, 20] on icon "Закрити" at bounding box center [1267, 22] width 10 height 10
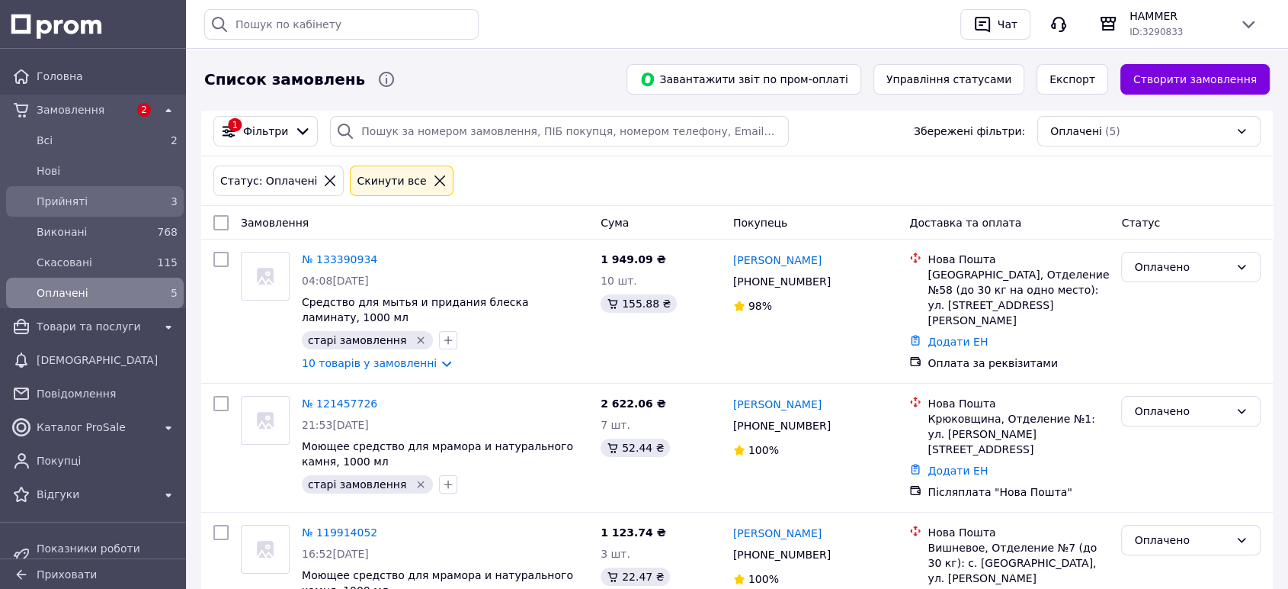
click at [85, 200] on span "Прийняті" at bounding box center [92, 201] width 111 height 15
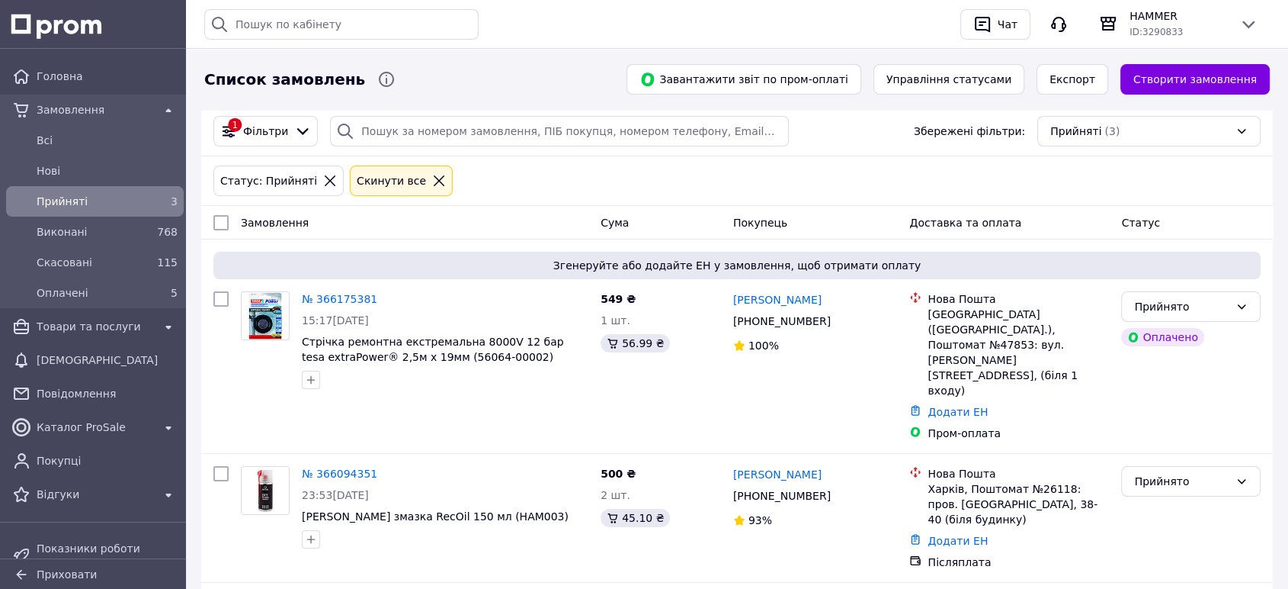
scroll to position [127, 0]
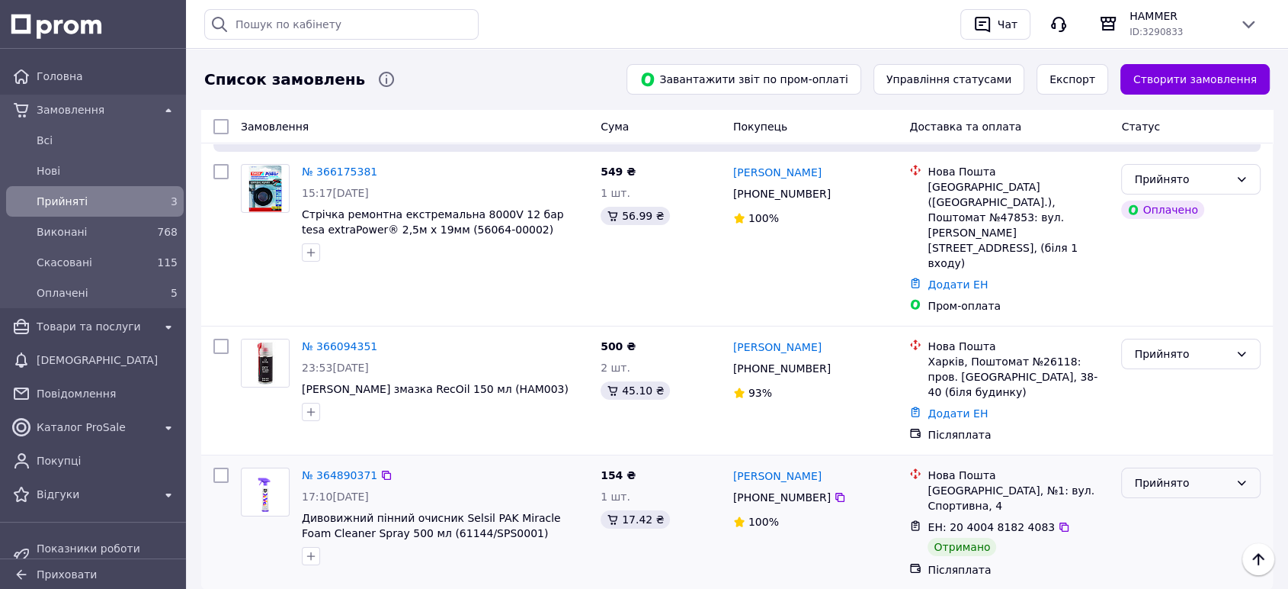
click at [1239, 476] on icon at bounding box center [1242, 482] width 12 height 12
click at [1176, 464] on li "Виконано" at bounding box center [1191, 468] width 138 height 27
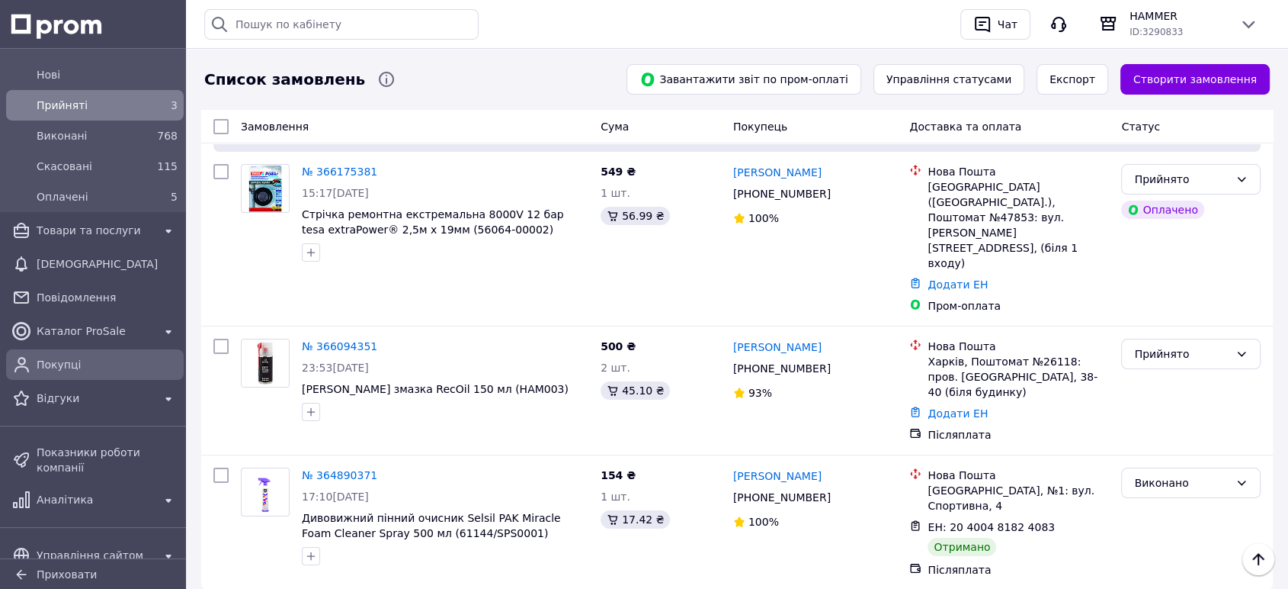
scroll to position [169, 0]
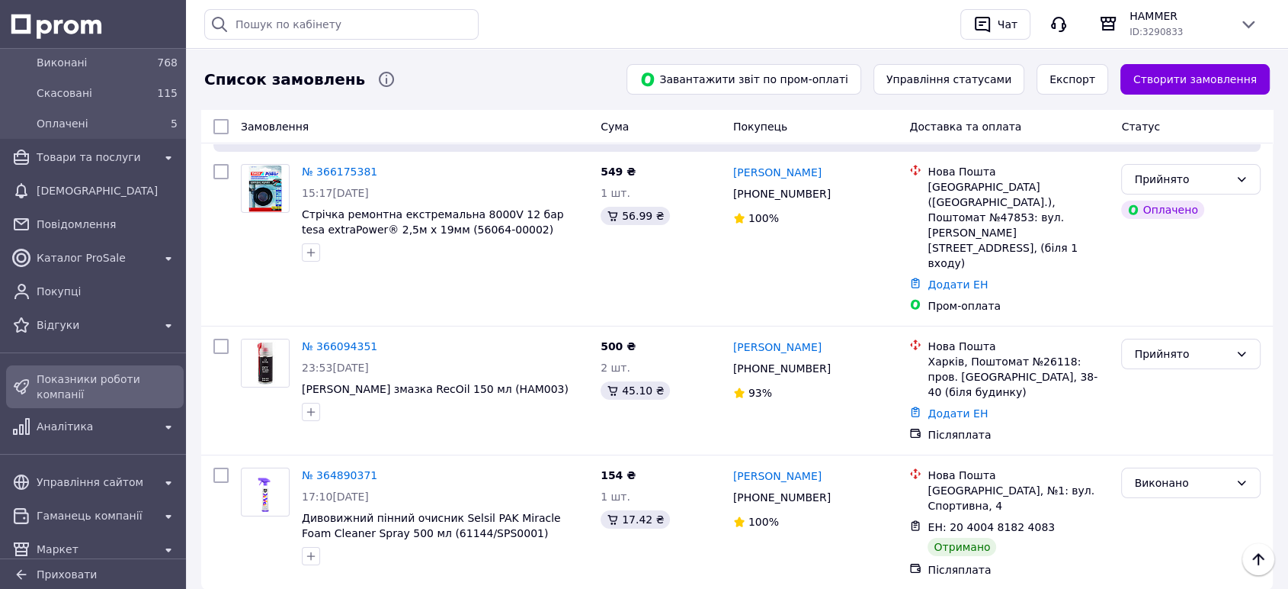
click at [135, 382] on span "Показники роботи компанії" at bounding box center [107, 386] width 141 height 30
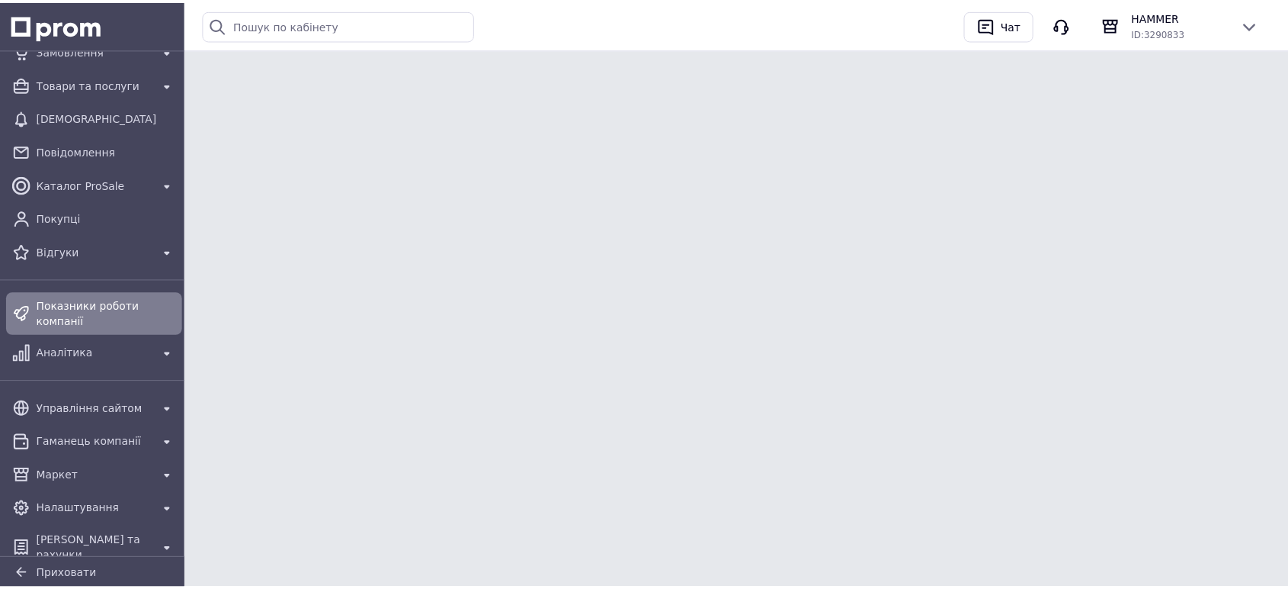
scroll to position [59, 0]
